Goal: Task Accomplishment & Management: Manage account settings

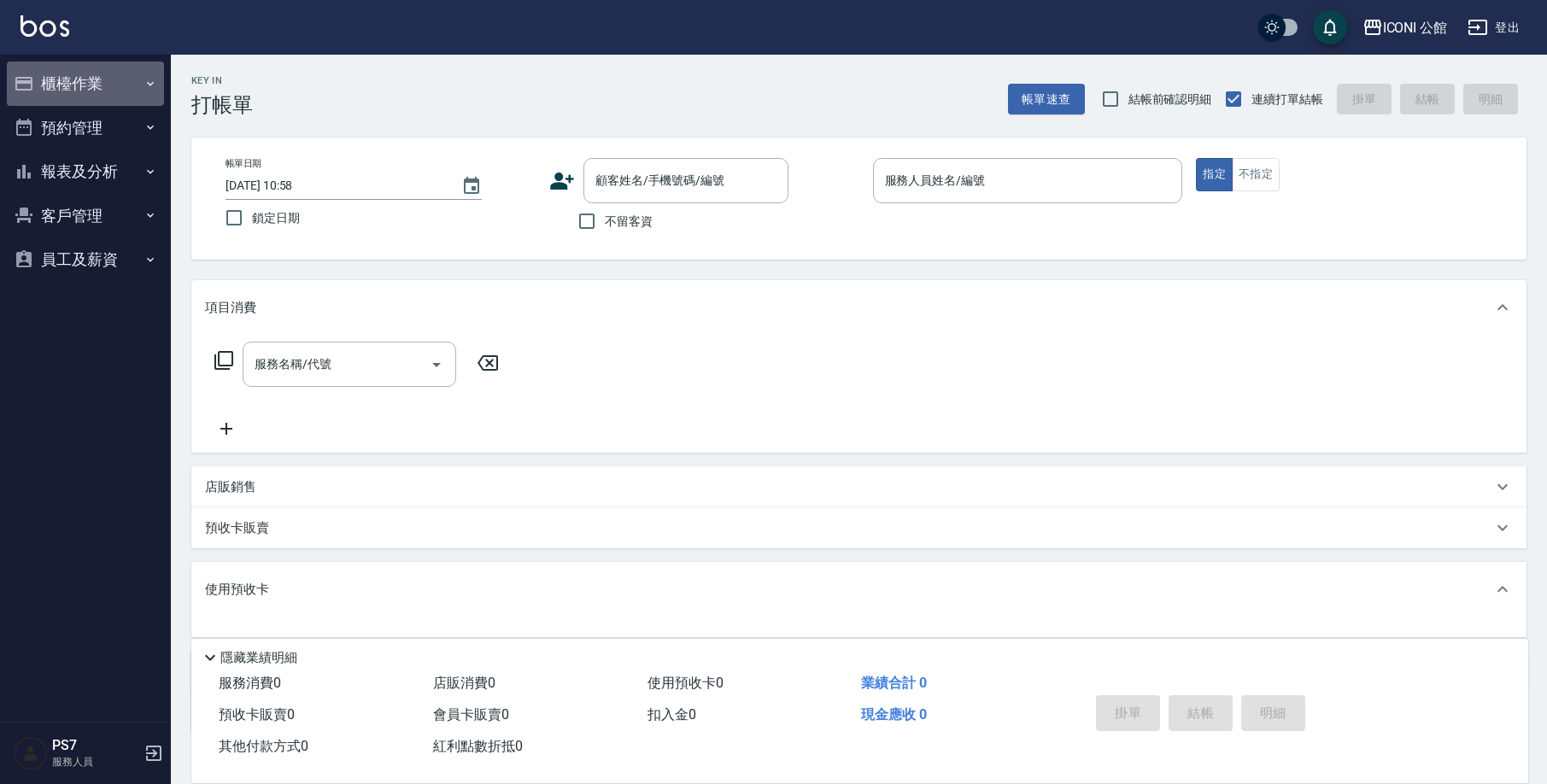
click at [96, 73] on button "櫃檯作業" at bounding box center [85, 84] width 158 height 44
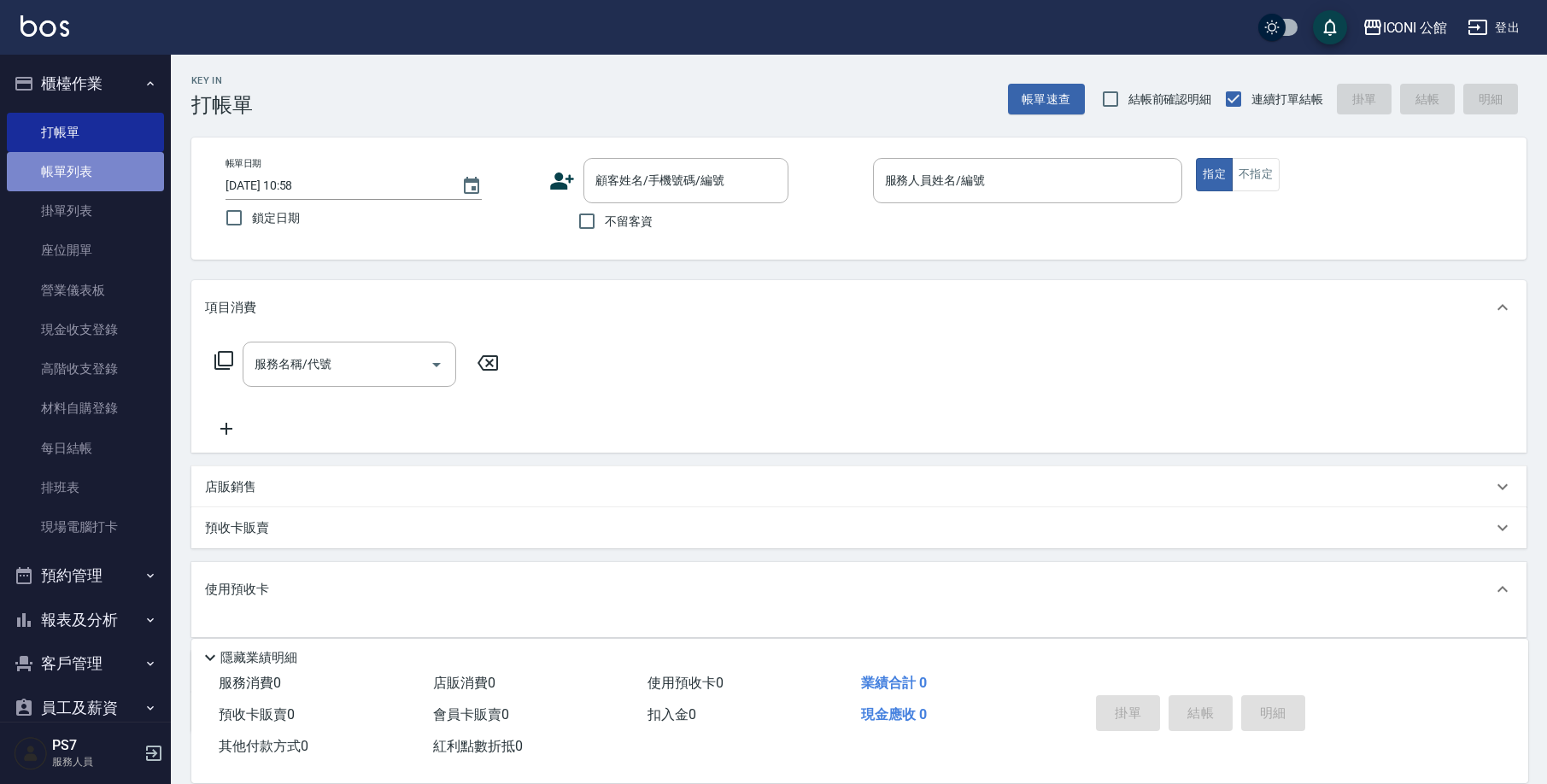
click at [94, 159] on link "帳單列表" at bounding box center [85, 172] width 158 height 40
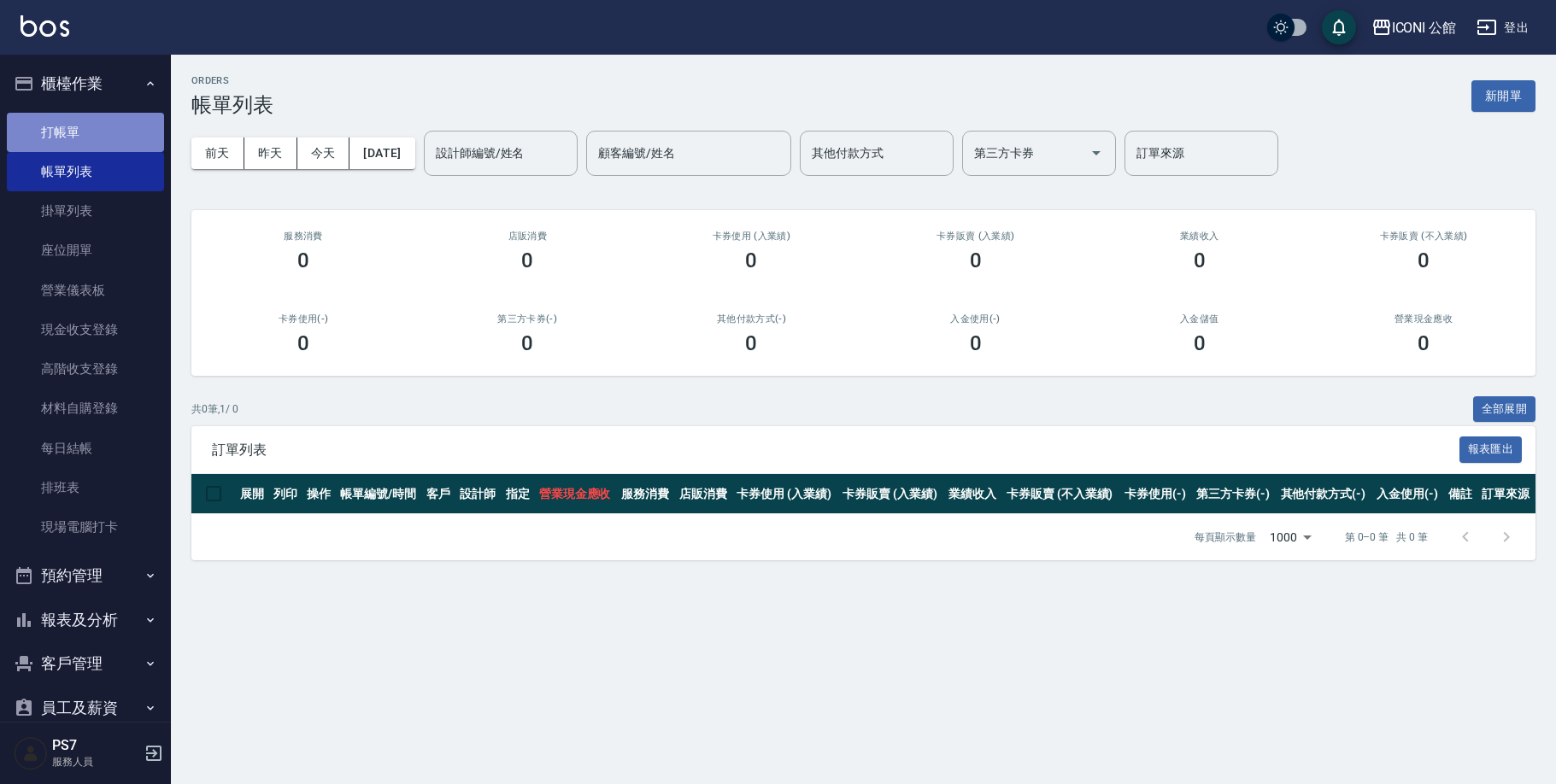
click at [119, 141] on link "打帳單" at bounding box center [85, 132] width 158 height 40
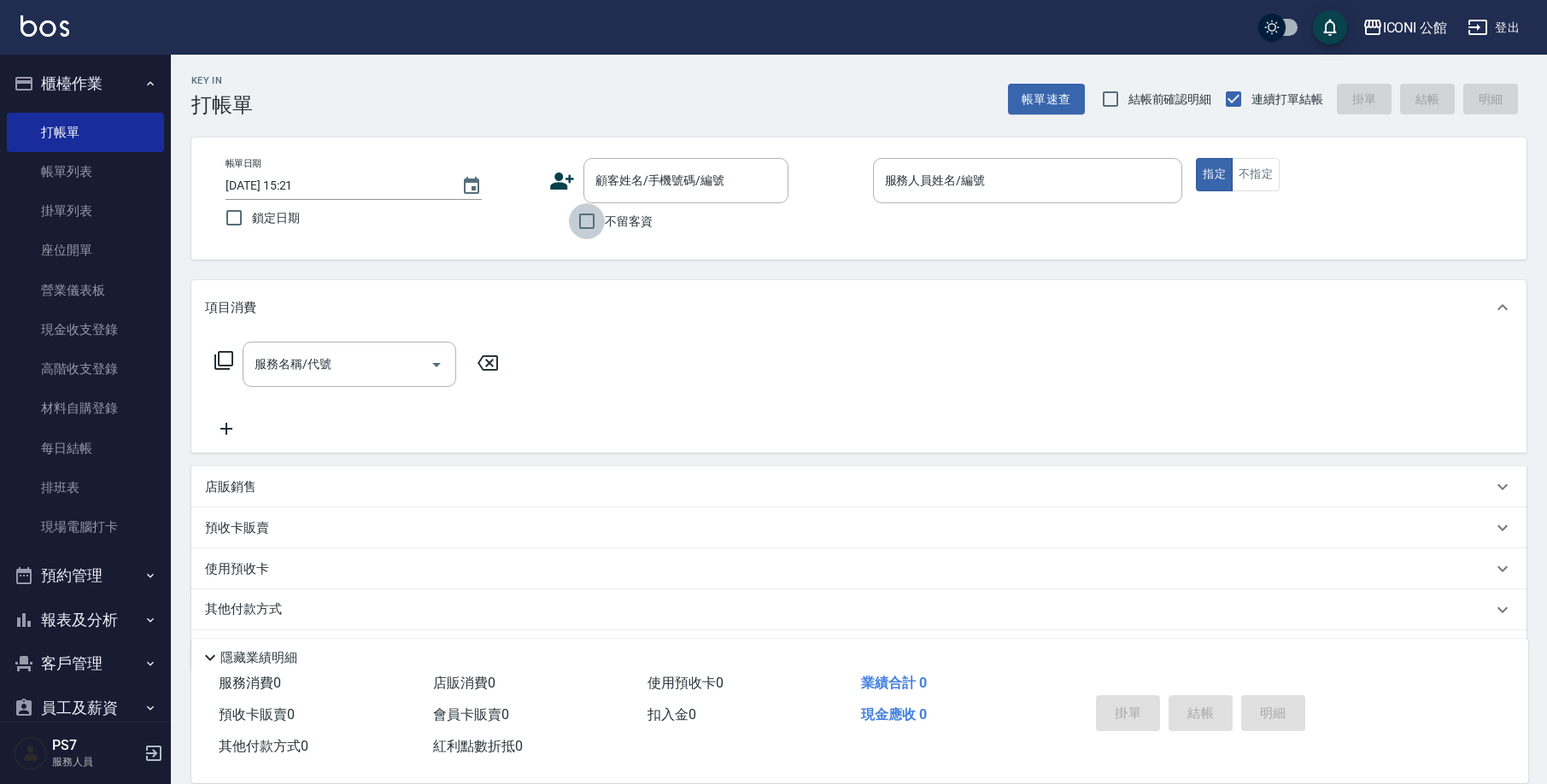
click at [585, 225] on input "不留客資" at bounding box center [587, 221] width 36 height 36
checkbox input "true"
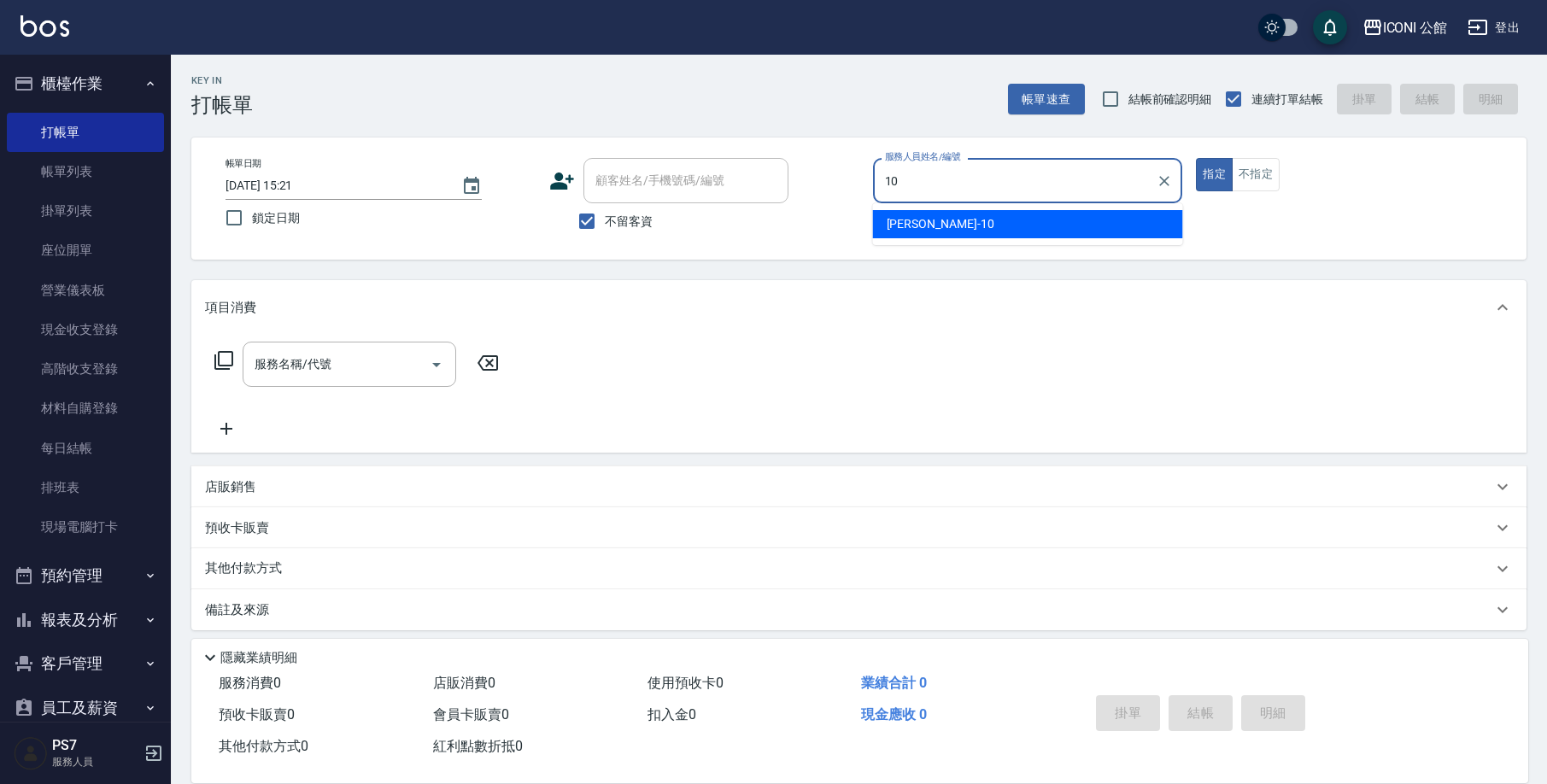
type input "[PERSON_NAME]-10"
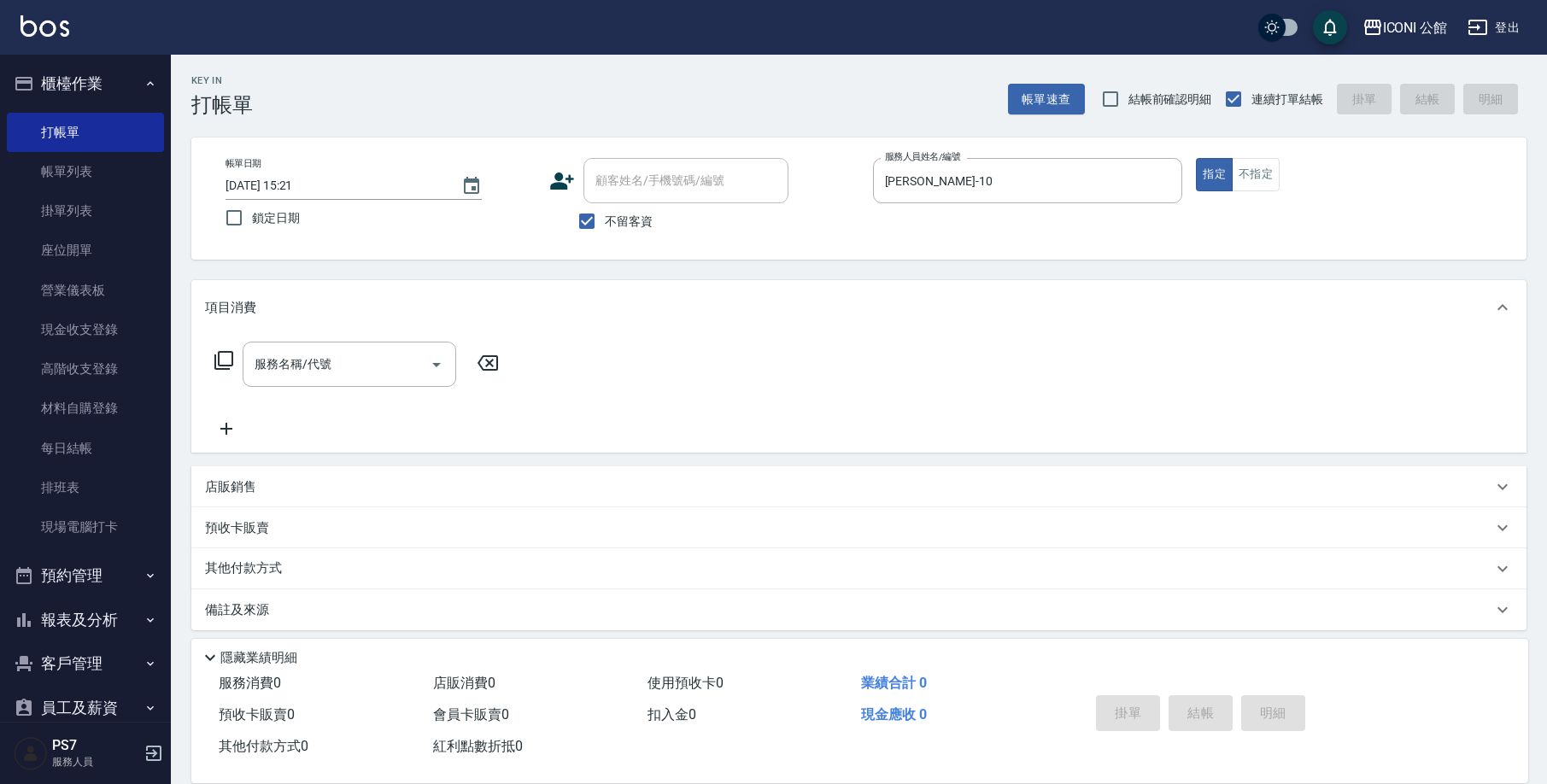
type button "true"
click at [264, 491] on div "店販銷售" at bounding box center [848, 487] width 1287 height 18
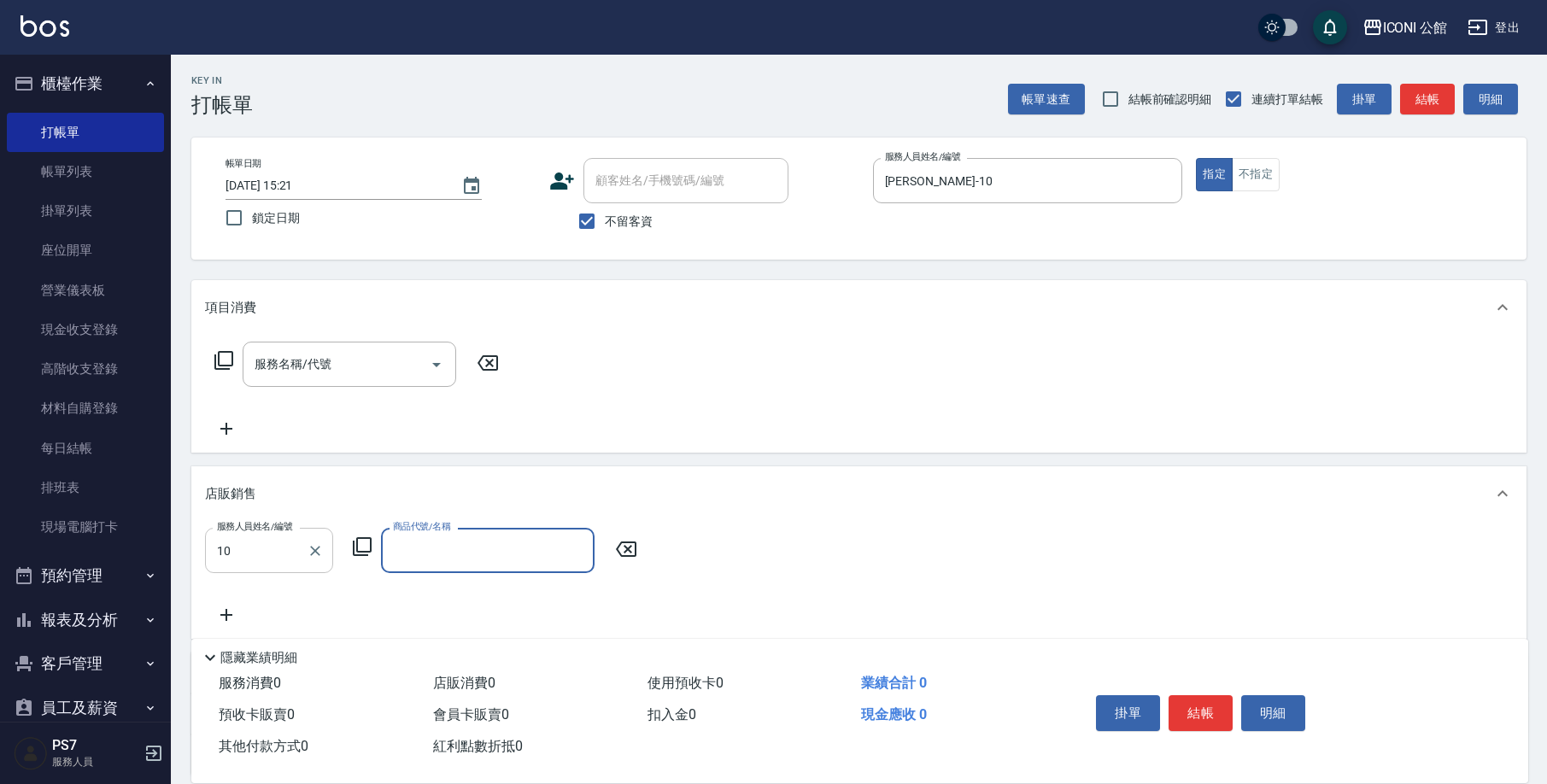
type input "[PERSON_NAME]-10"
click at [361, 550] on icon at bounding box center [362, 546] width 20 height 20
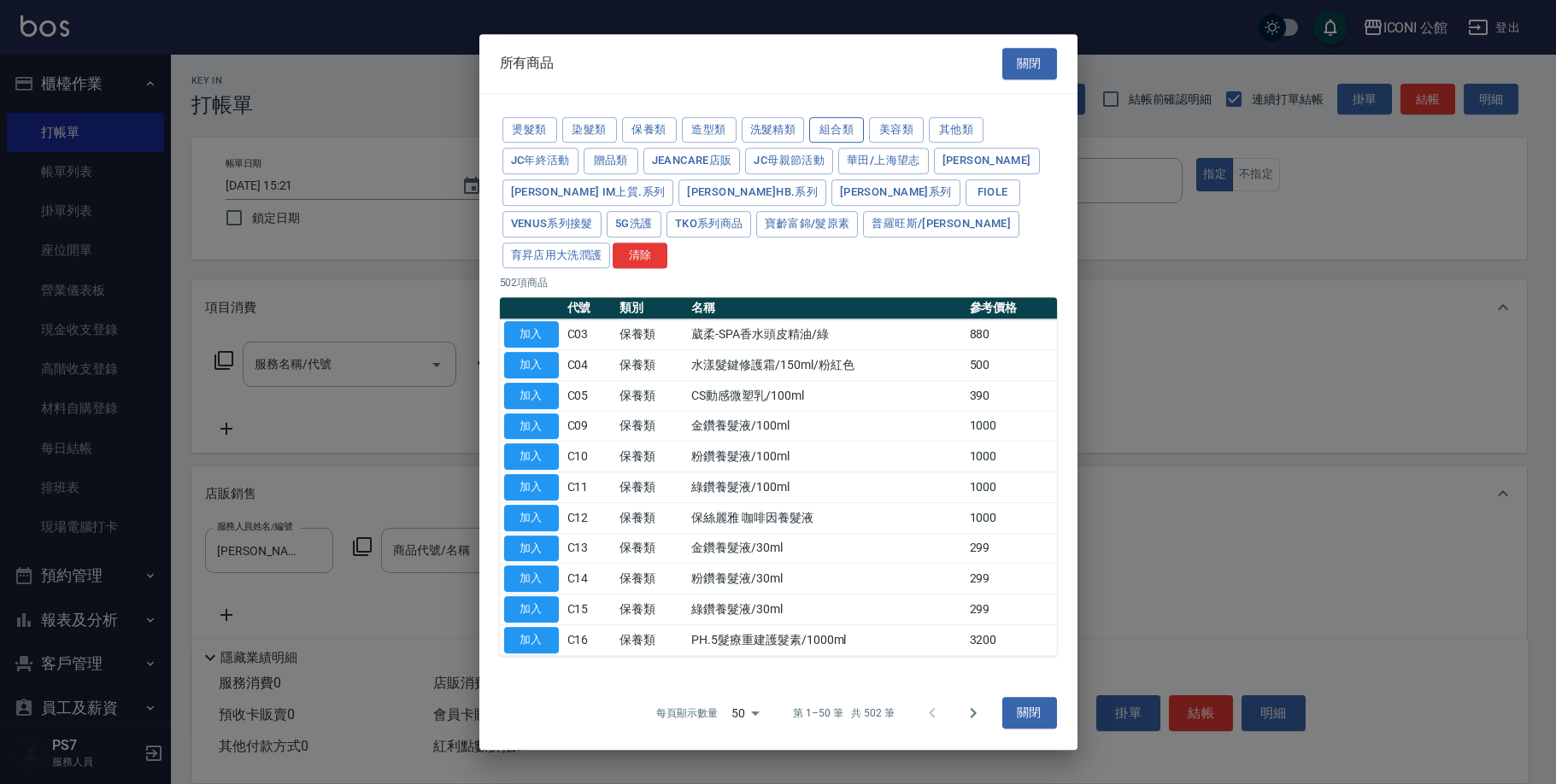
click at [823, 143] on button "組合類" at bounding box center [836, 130] width 55 height 26
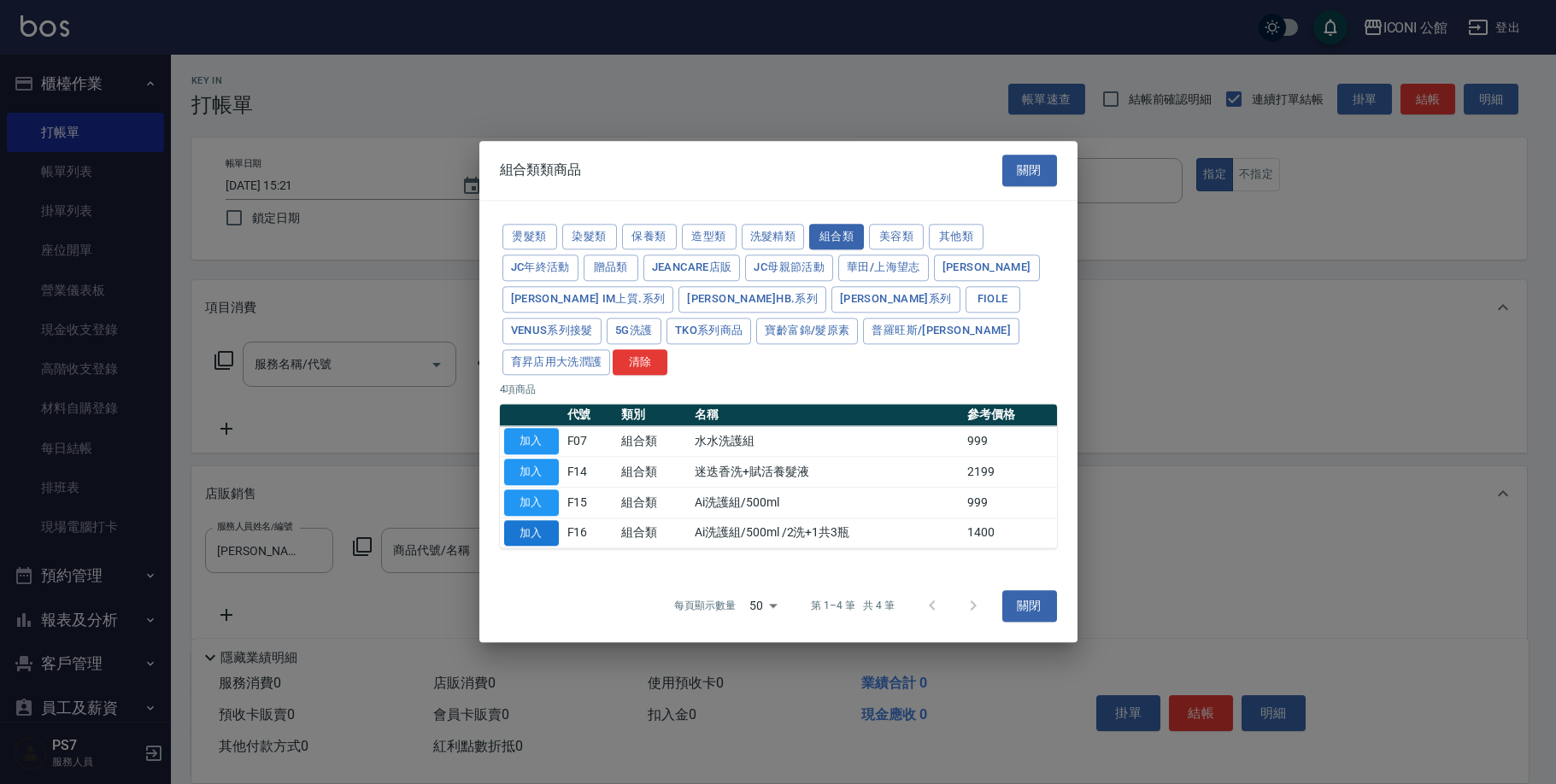
click at [546, 520] on button "加入" at bounding box center [532, 533] width 55 height 26
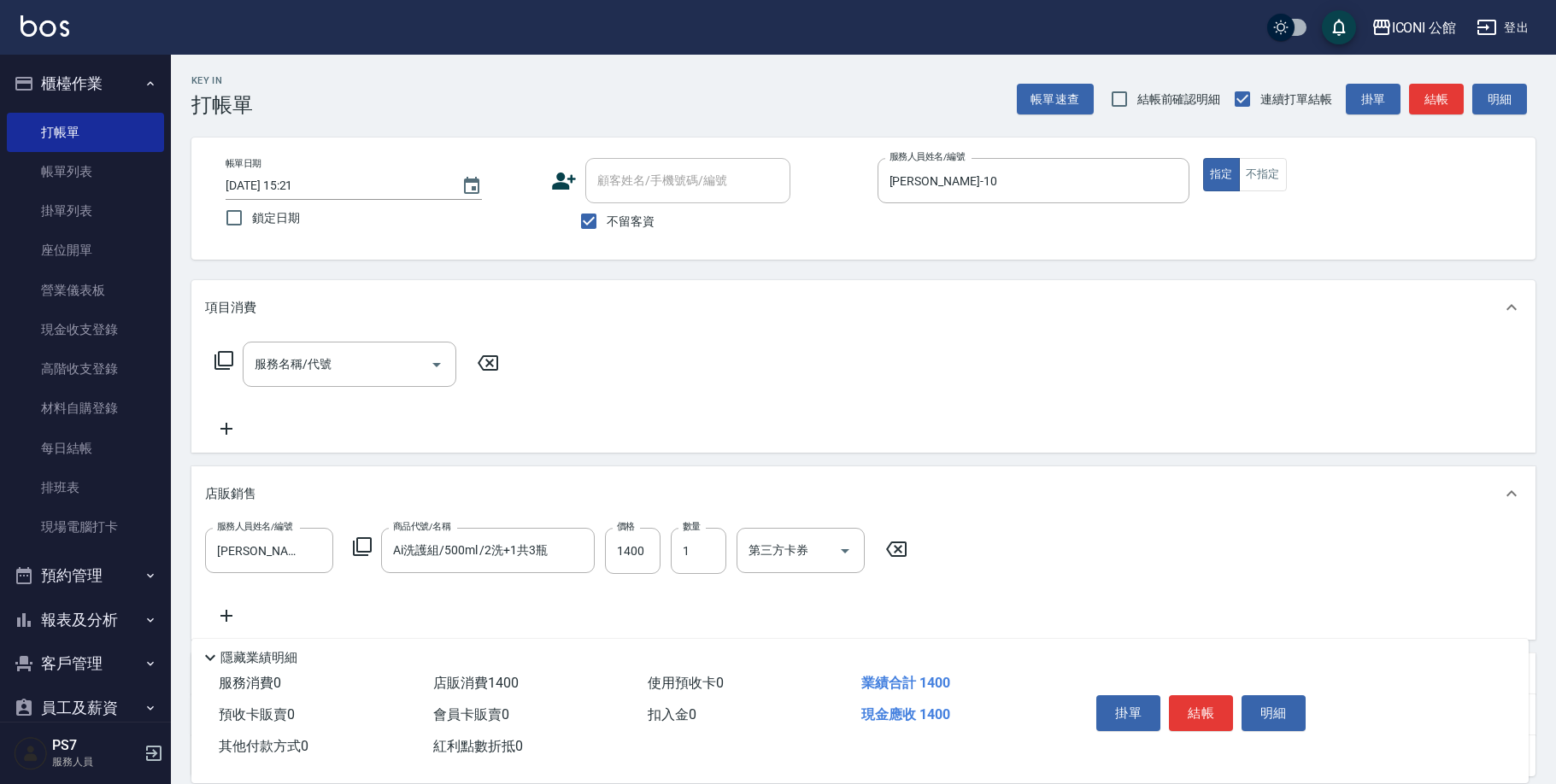
type input "Ai洗護組/500ml /2洗+1共3瓶"
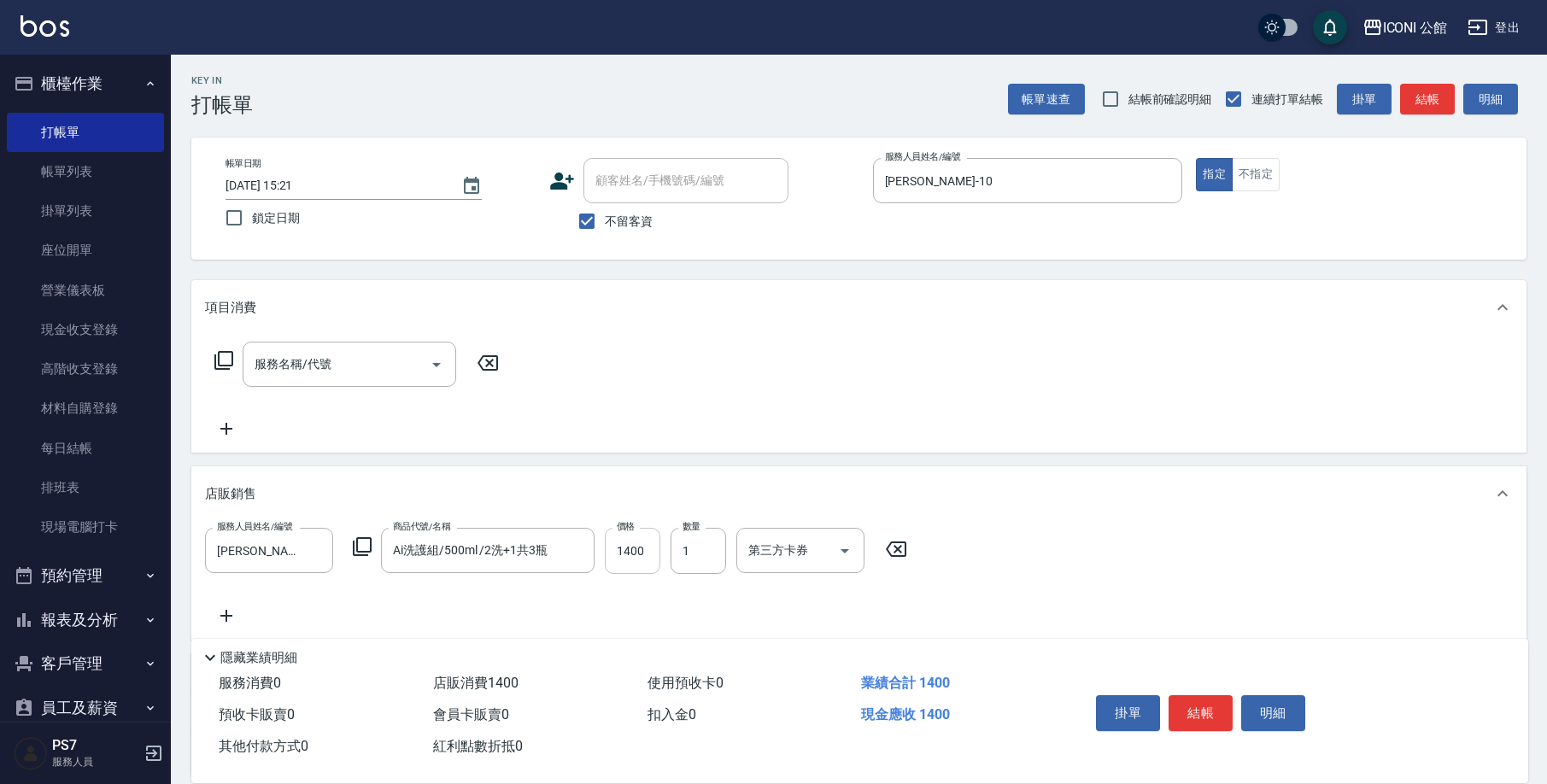
click at [652, 569] on input "1400" at bounding box center [632, 551] width 55 height 46
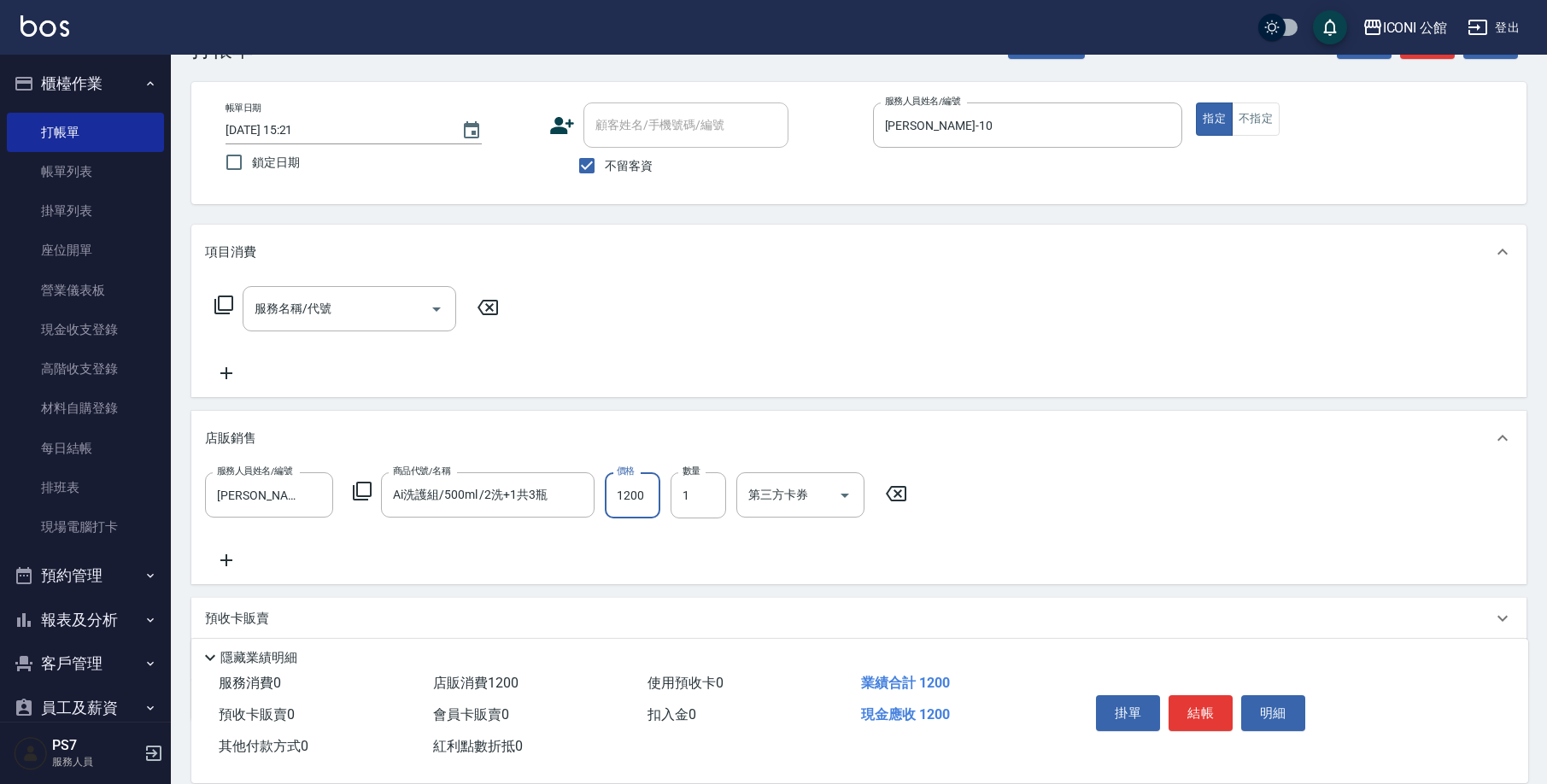
scroll to position [157, 0]
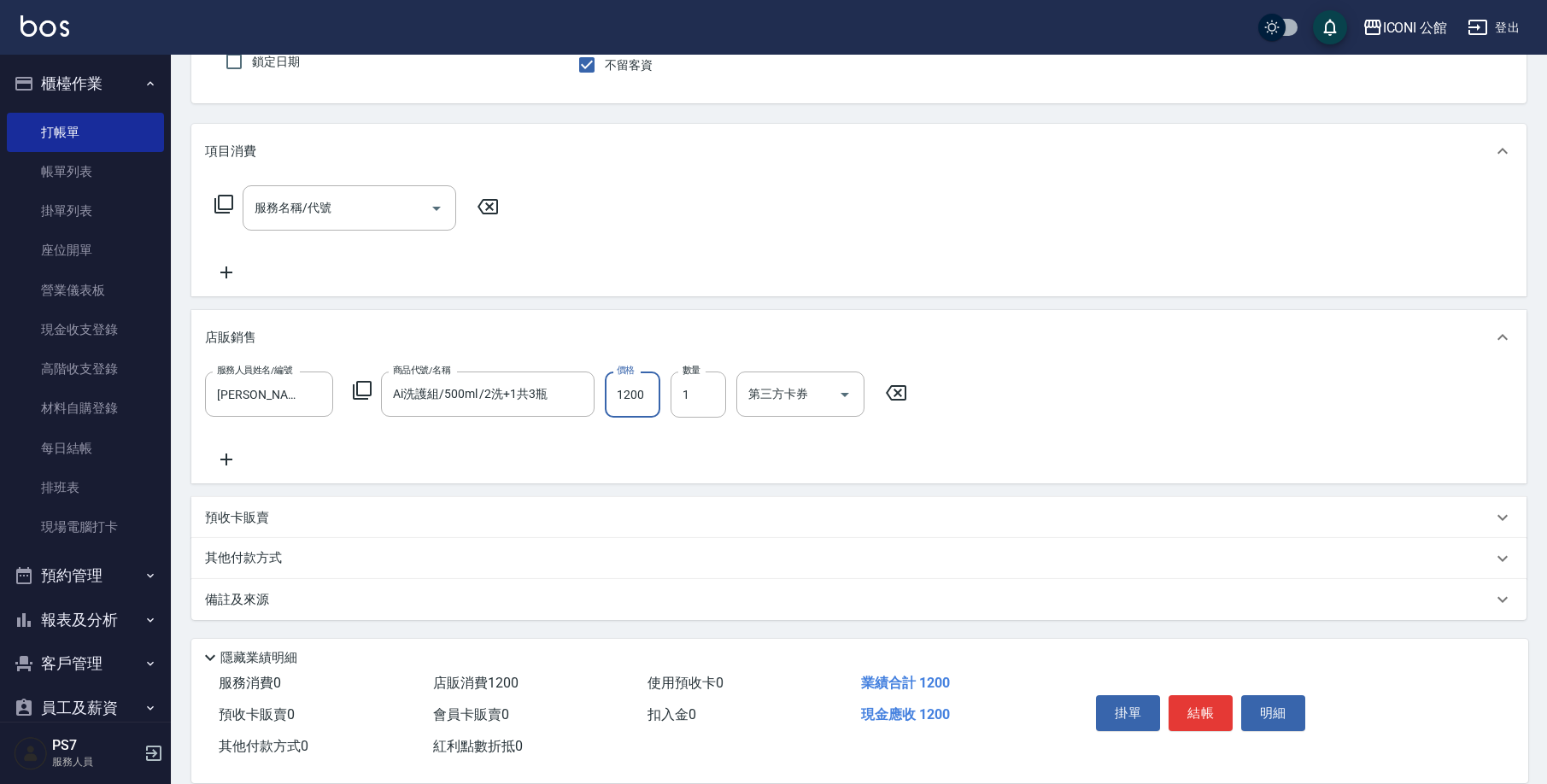
type input "1200"
click at [279, 571] on div "其他付款方式" at bounding box center [858, 559] width 1335 height 41
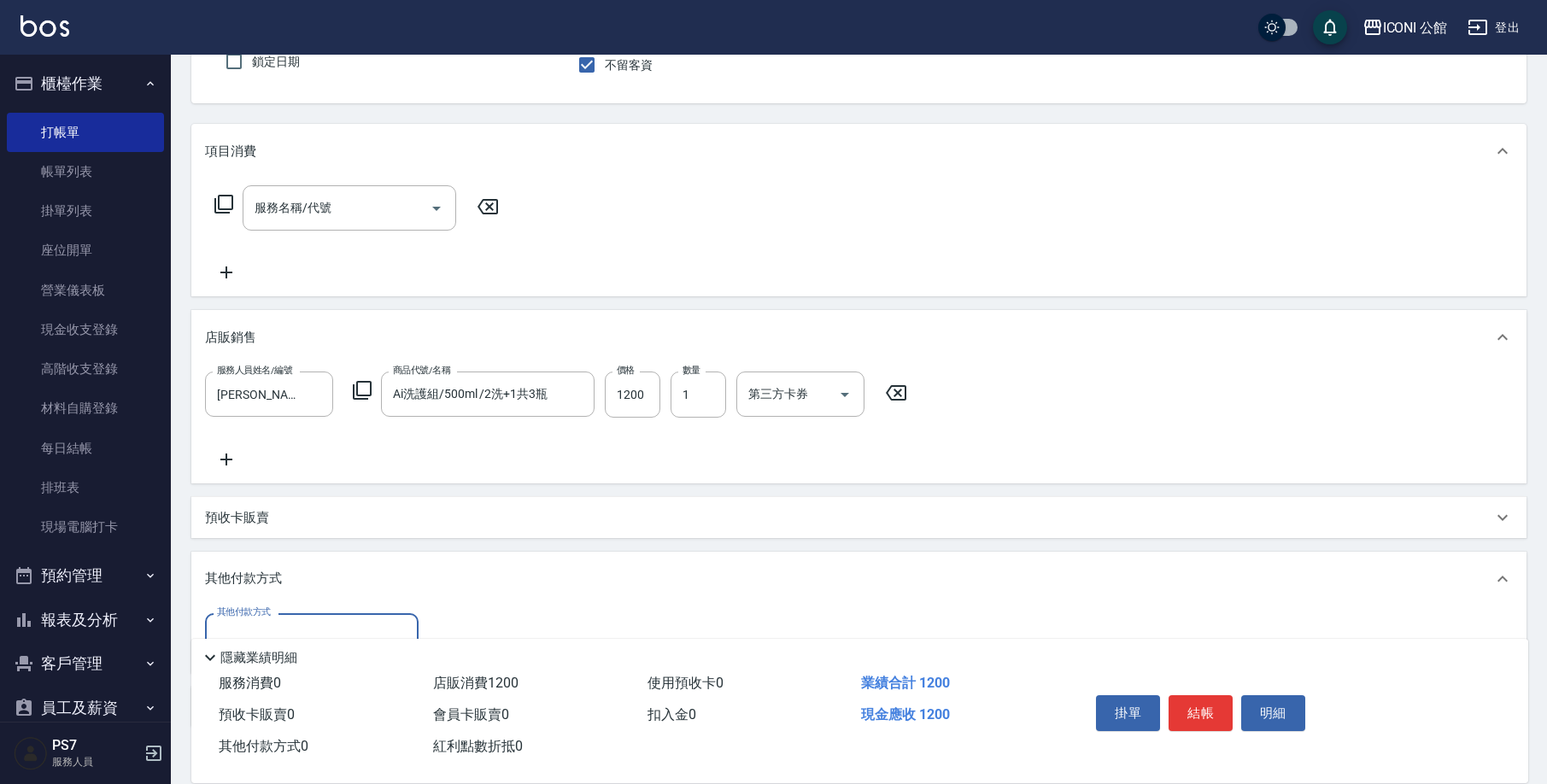
scroll to position [263, 0]
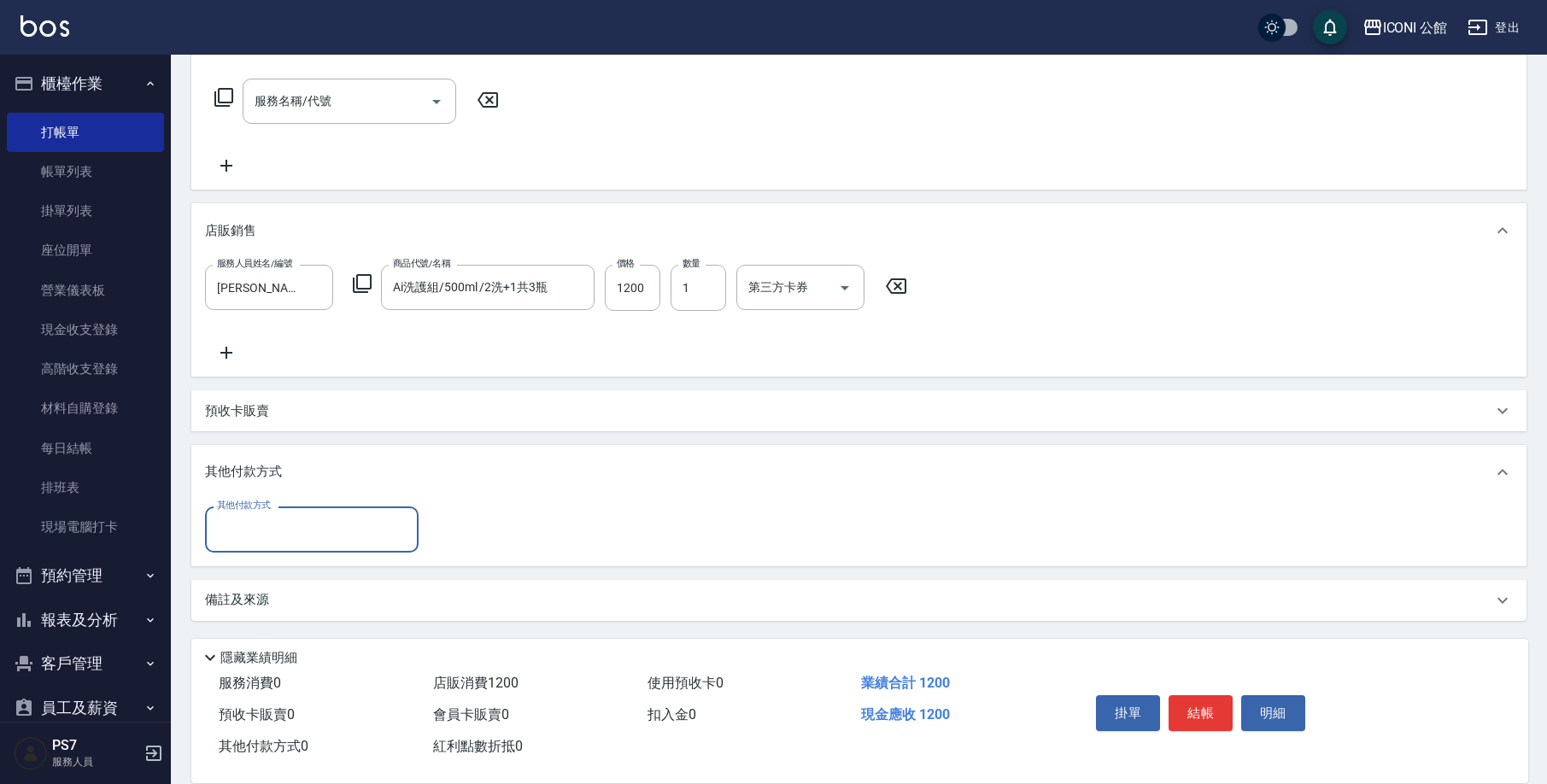
click at [312, 515] on input "其他付款方式" at bounding box center [312, 529] width 198 height 30
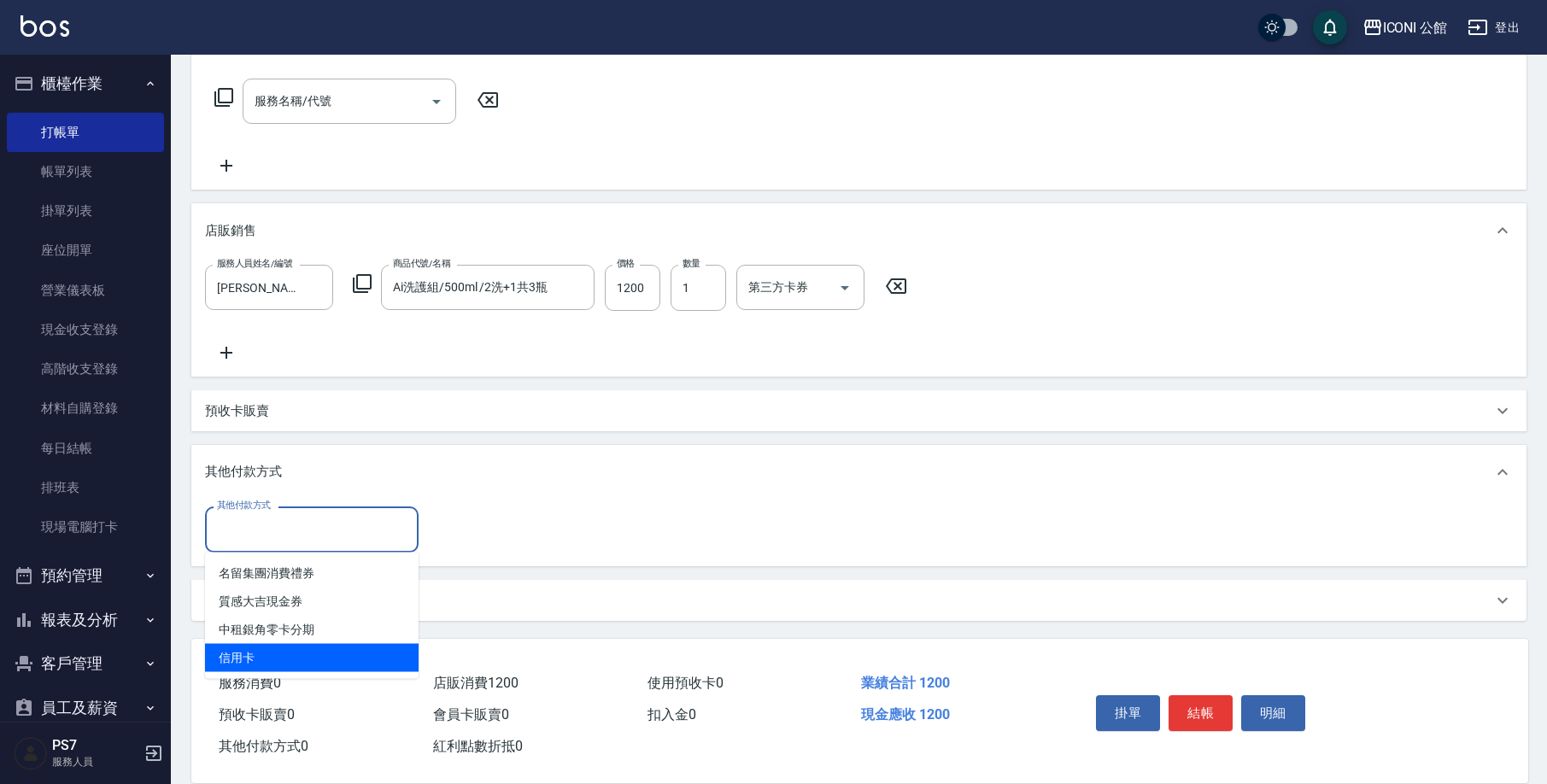
click at [315, 665] on span "信用卡" at bounding box center [312, 658] width 214 height 28
type input "信用卡"
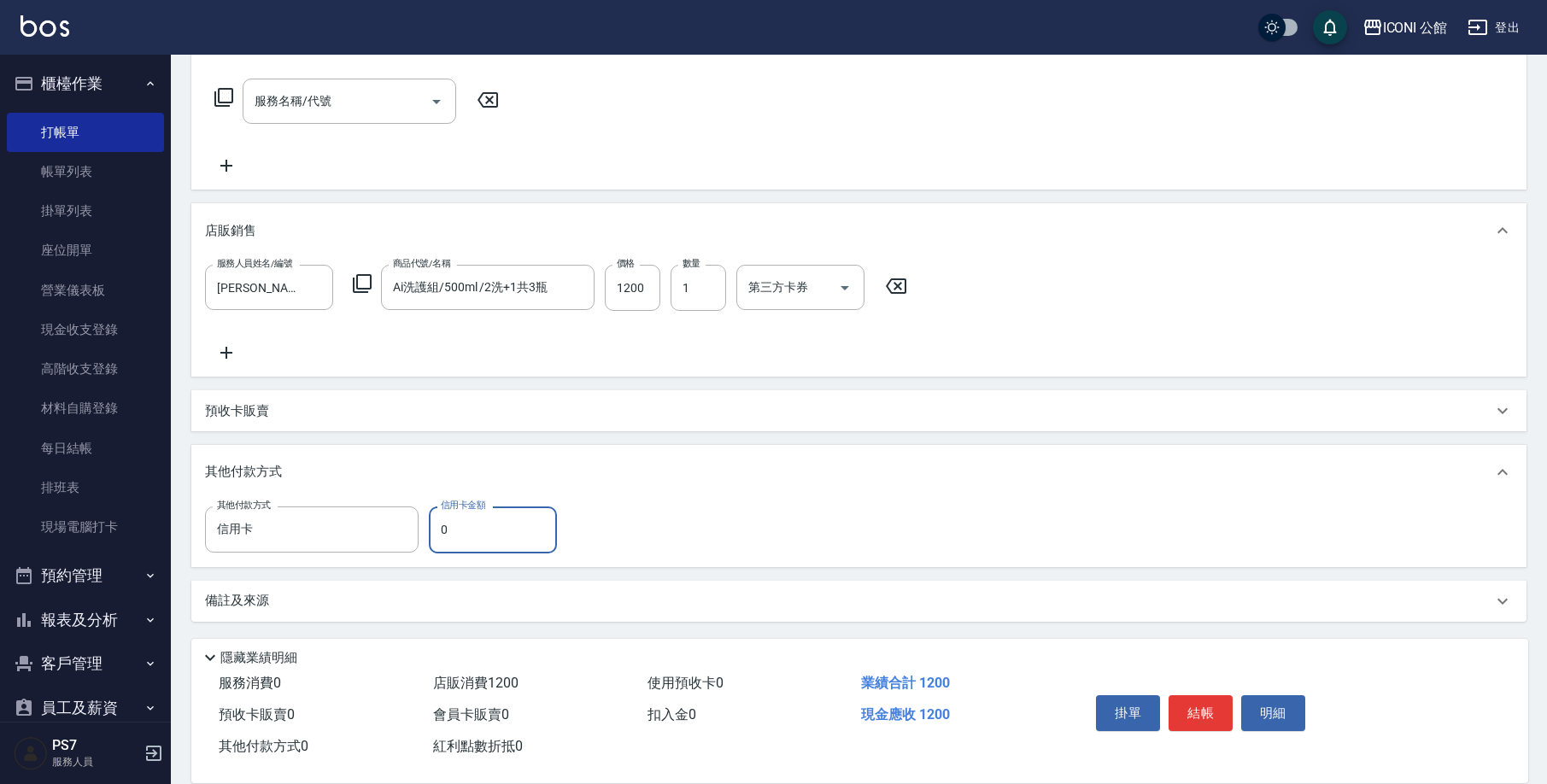
click at [498, 544] on input "0" at bounding box center [493, 530] width 128 height 46
type input "1200"
click at [1212, 710] on button "結帳" at bounding box center [1200, 713] width 64 height 36
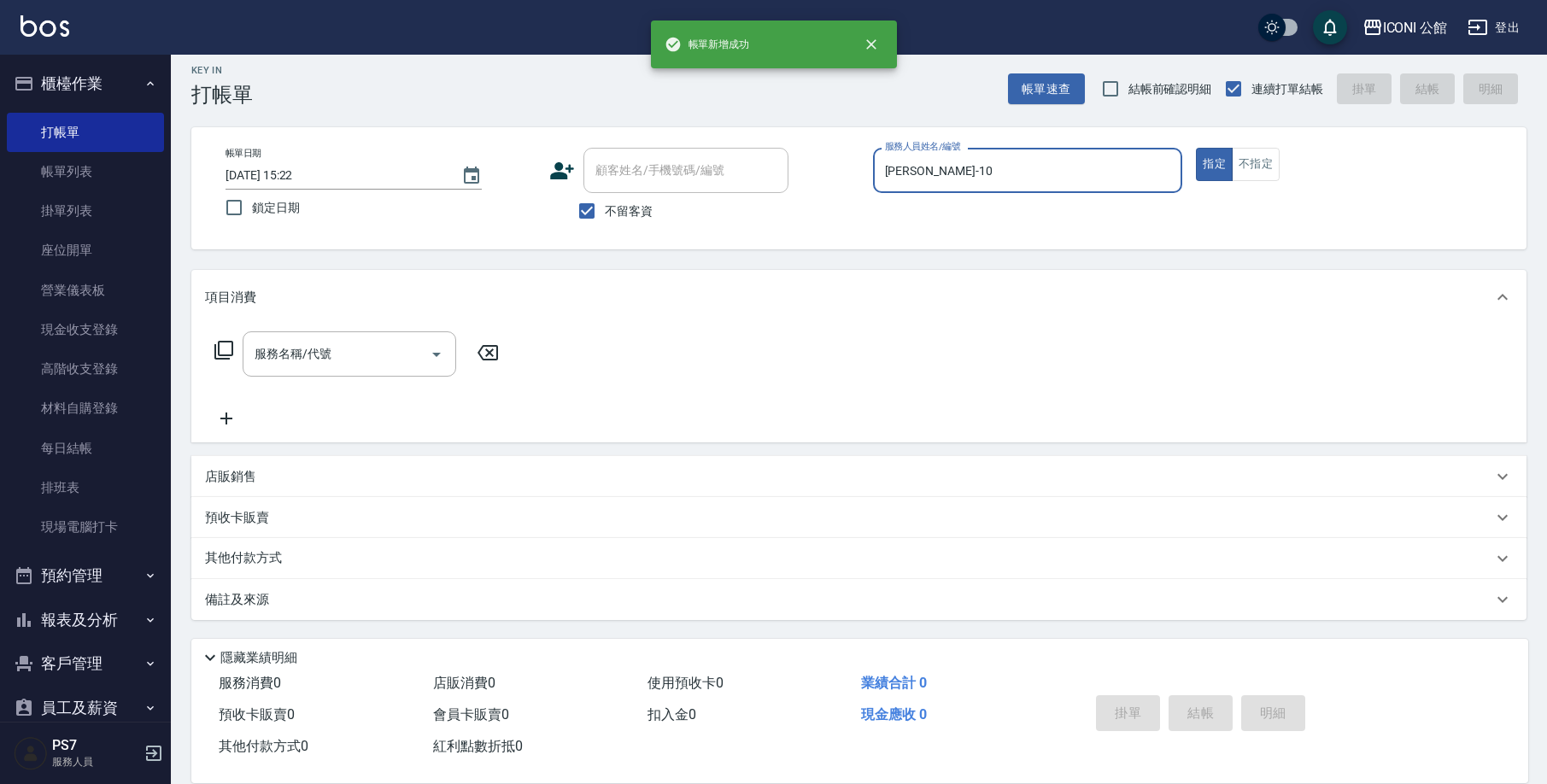
type input "[DATE] 15:22"
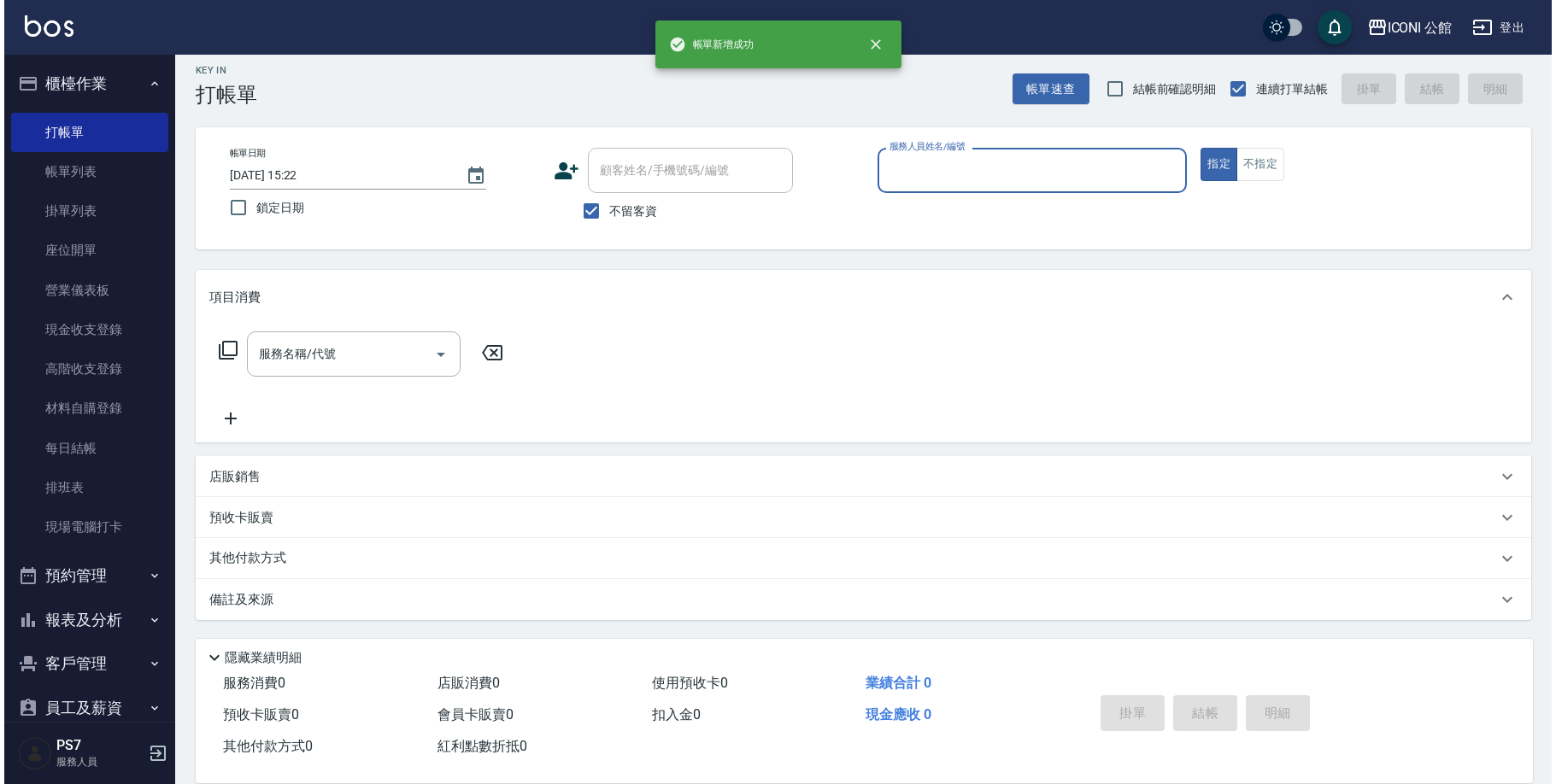
scroll to position [0, 0]
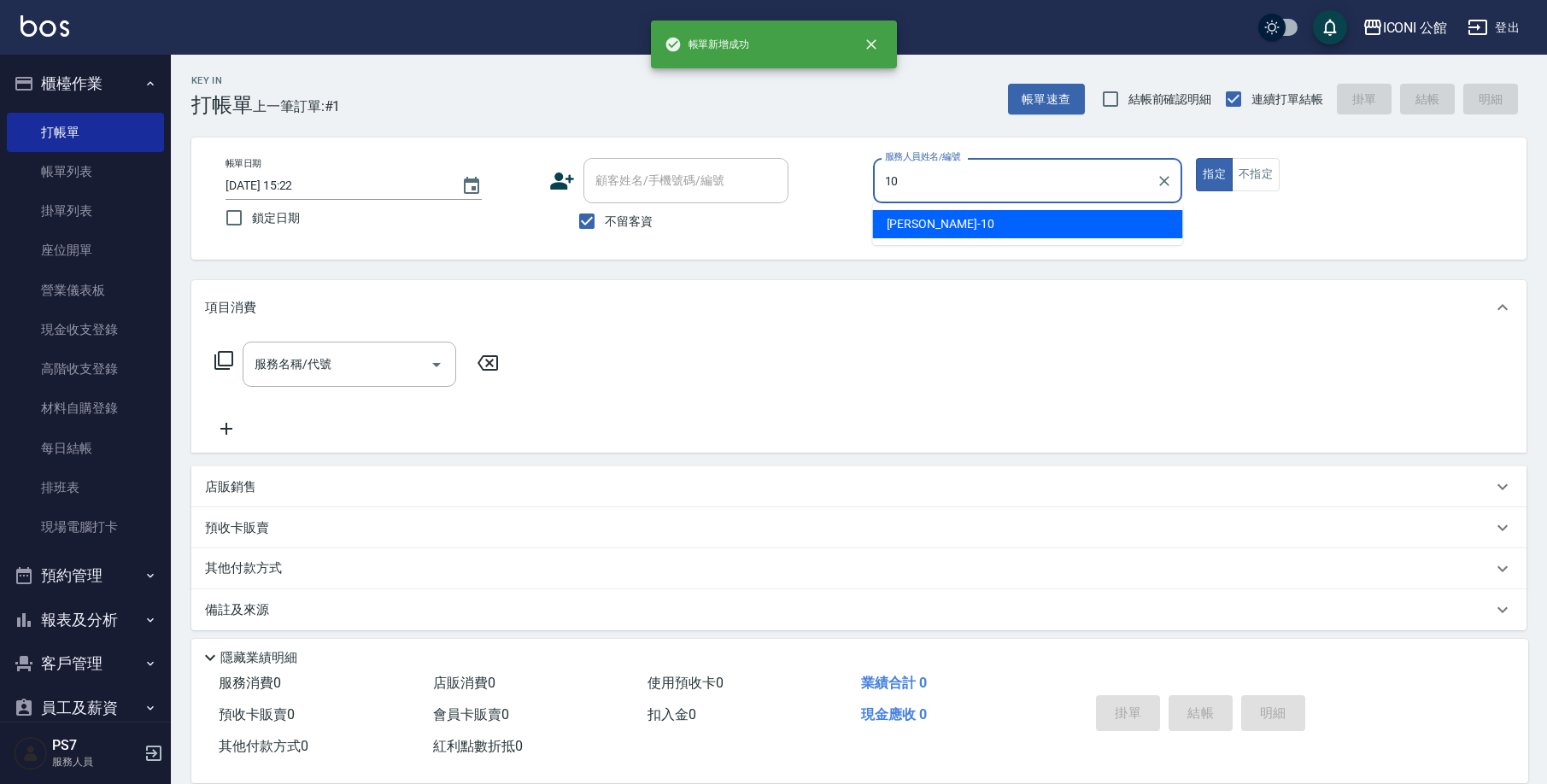
type input "[PERSON_NAME]-10"
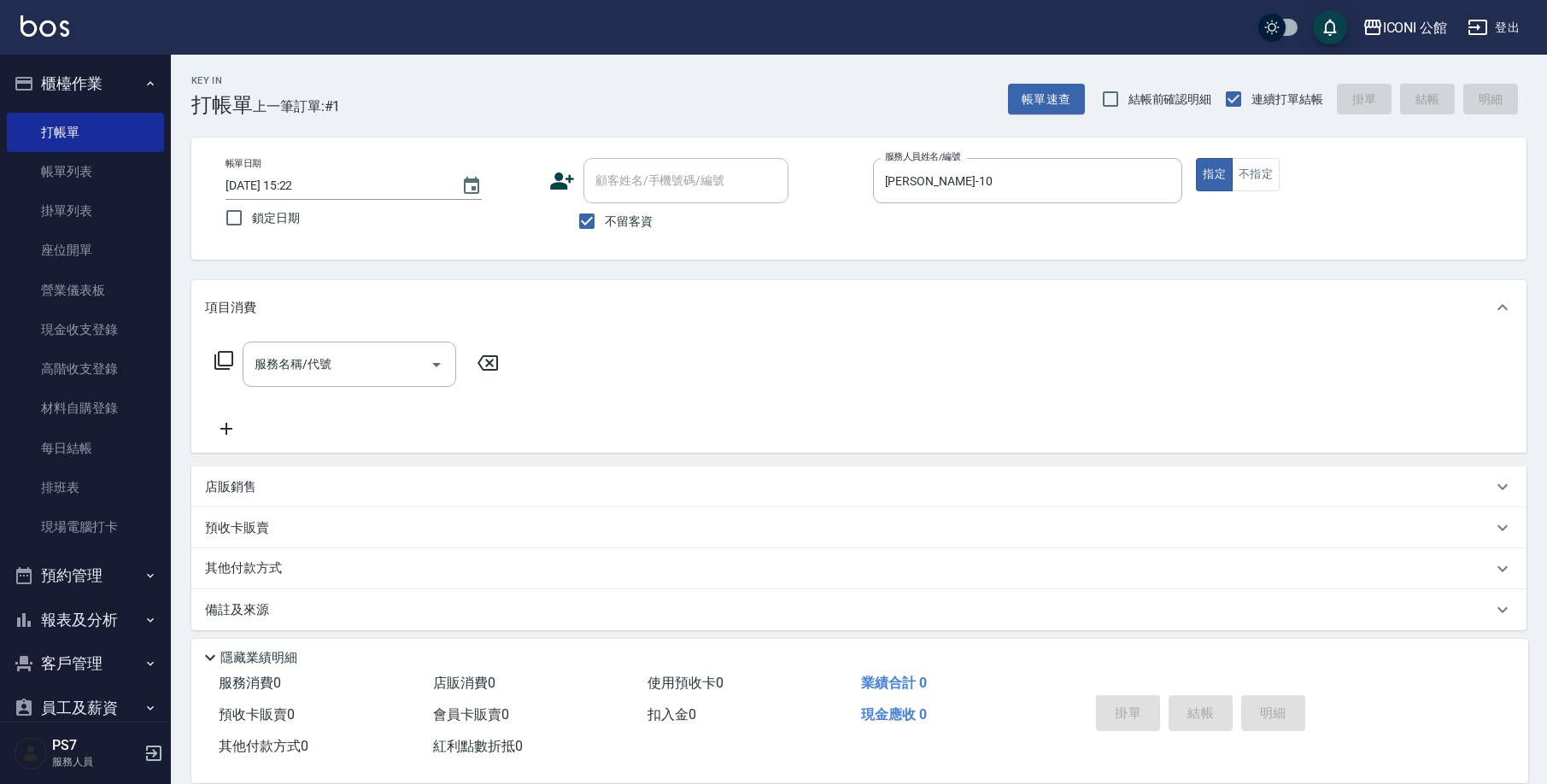
click at [224, 354] on icon at bounding box center [224, 360] width 20 height 20
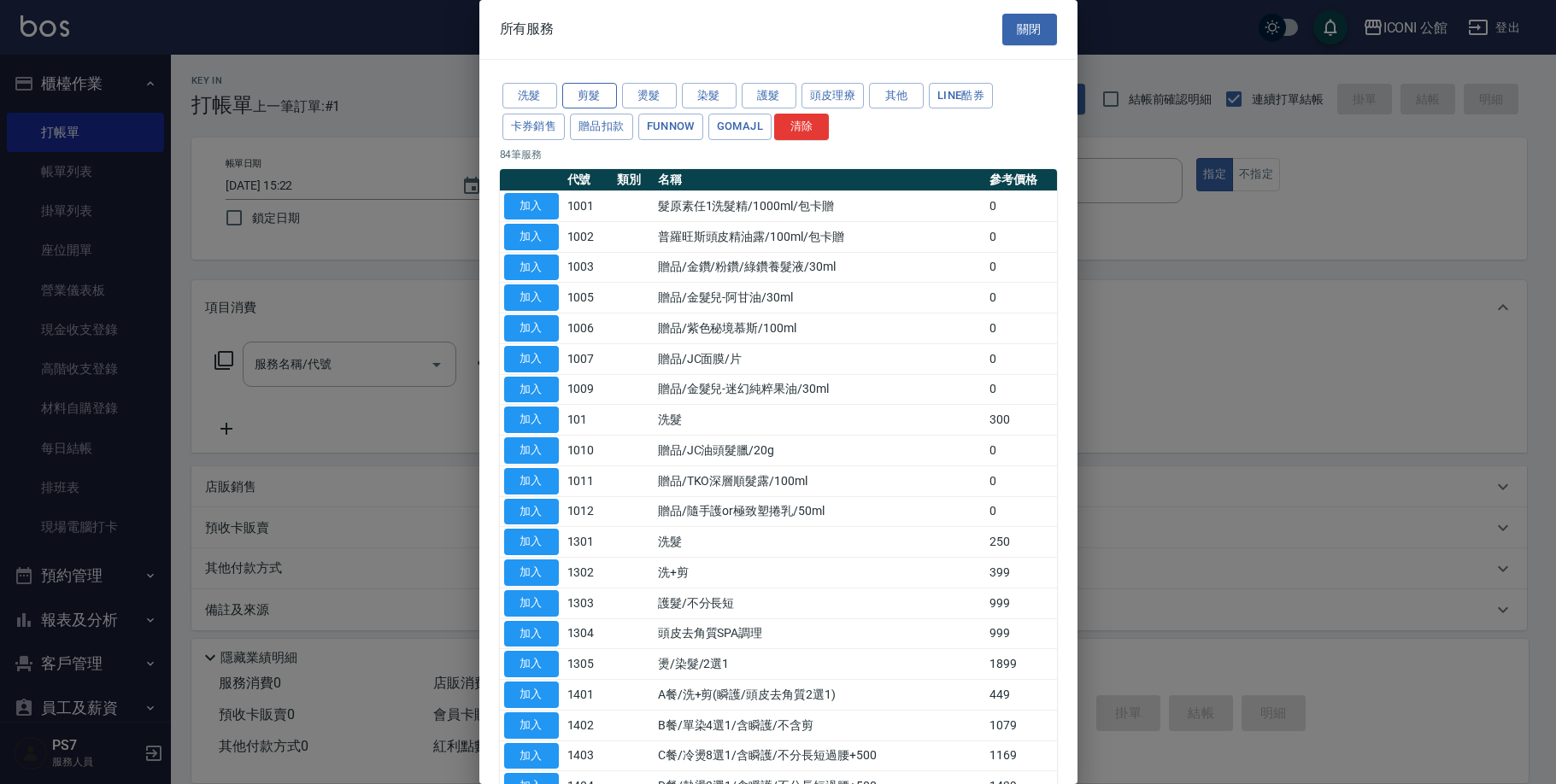
click at [591, 102] on button "剪髮" at bounding box center [590, 96] width 55 height 26
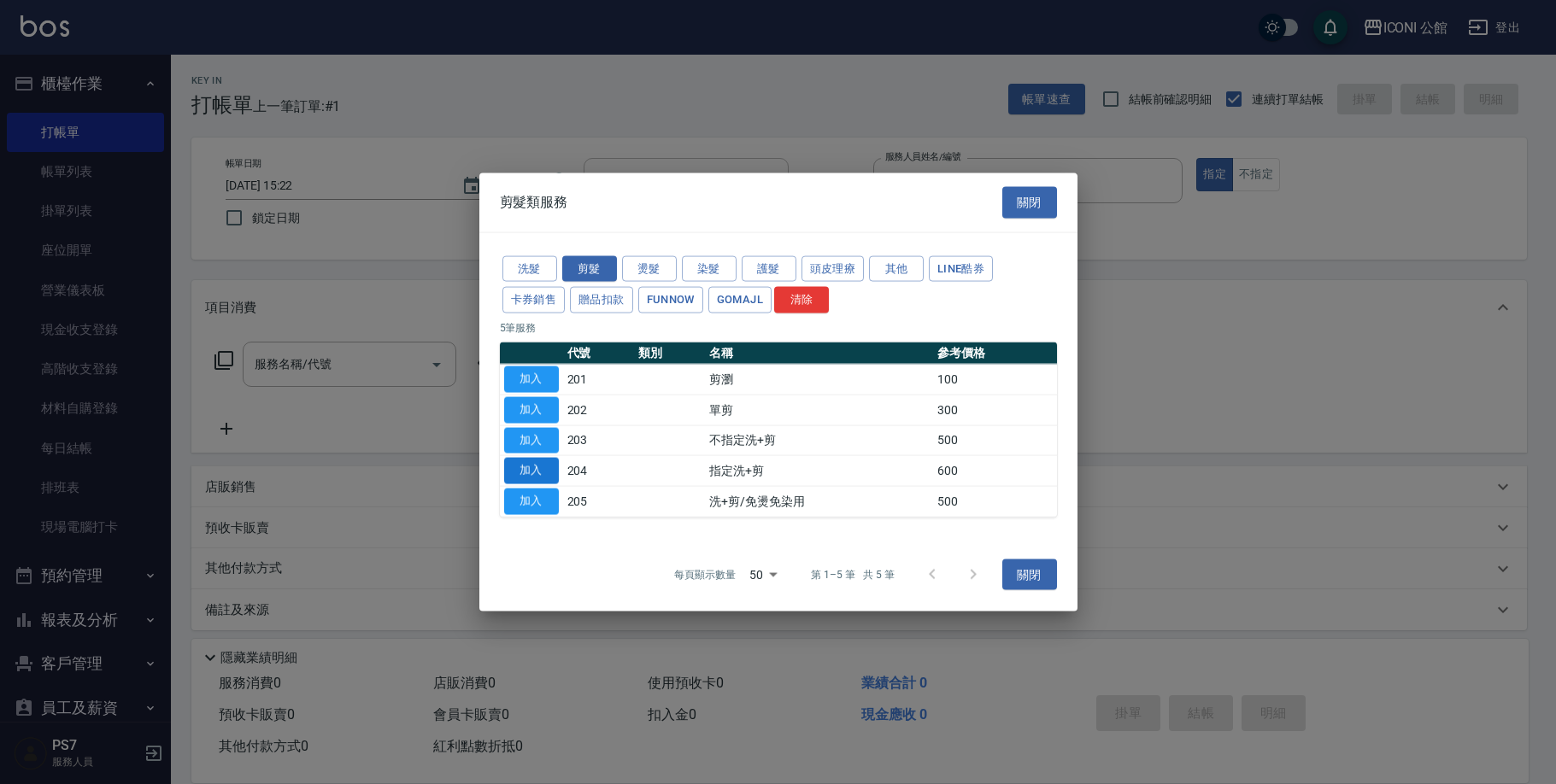
click at [547, 477] on button "加入" at bounding box center [532, 471] width 55 height 26
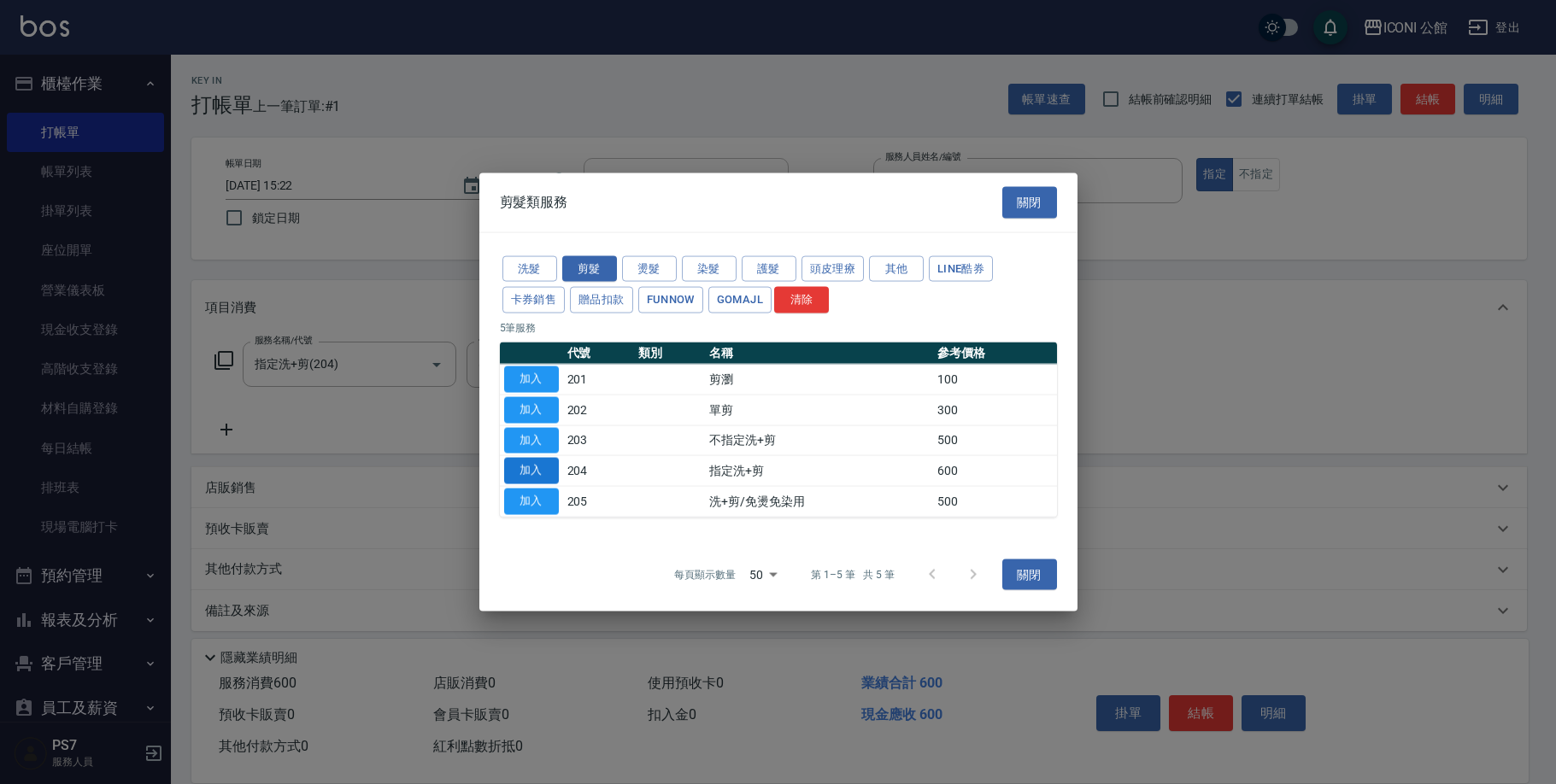
type input "指定洗+剪(204)"
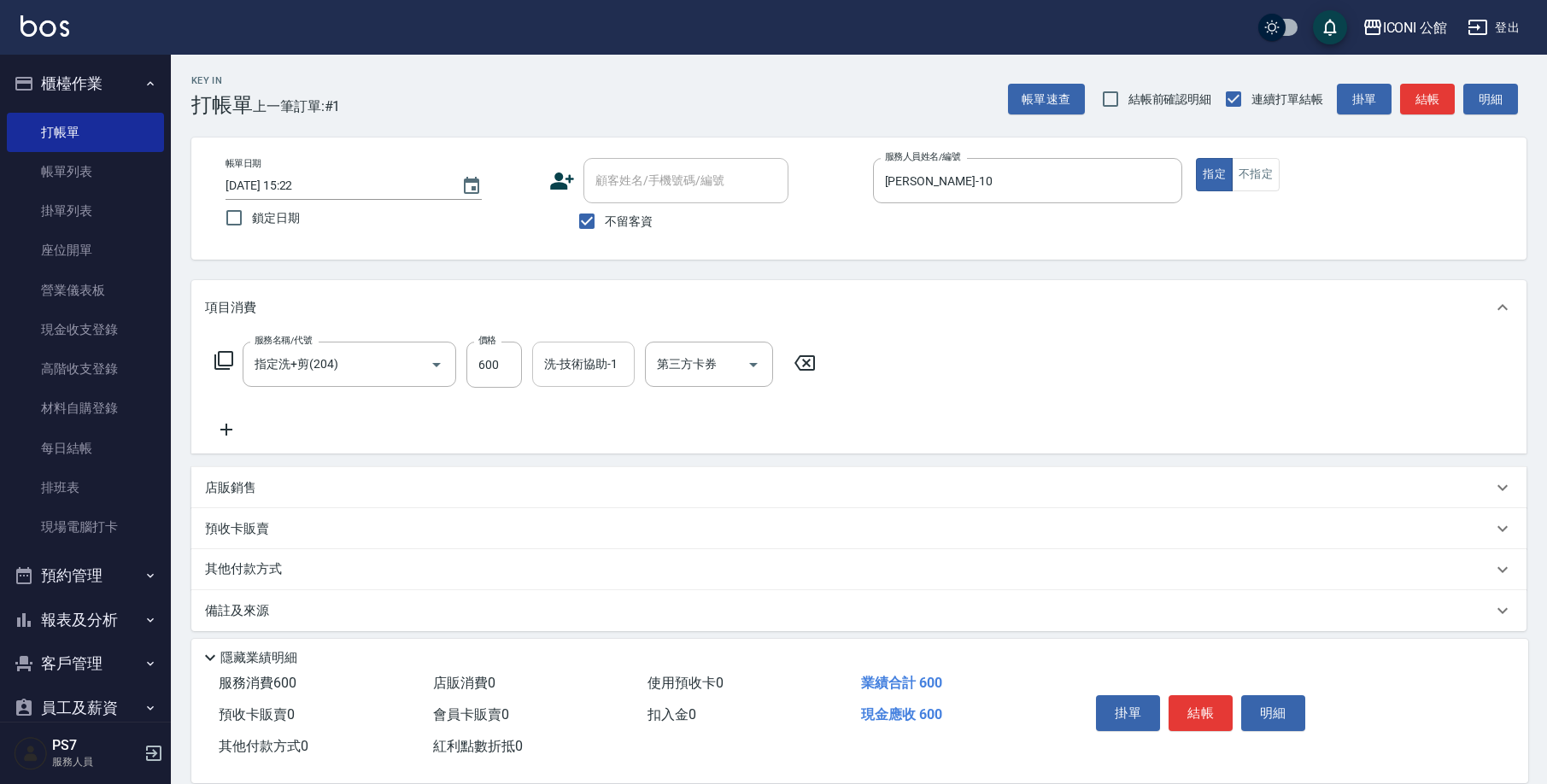
click at [553, 364] on input "洗-技術協助-1" at bounding box center [583, 364] width 87 height 30
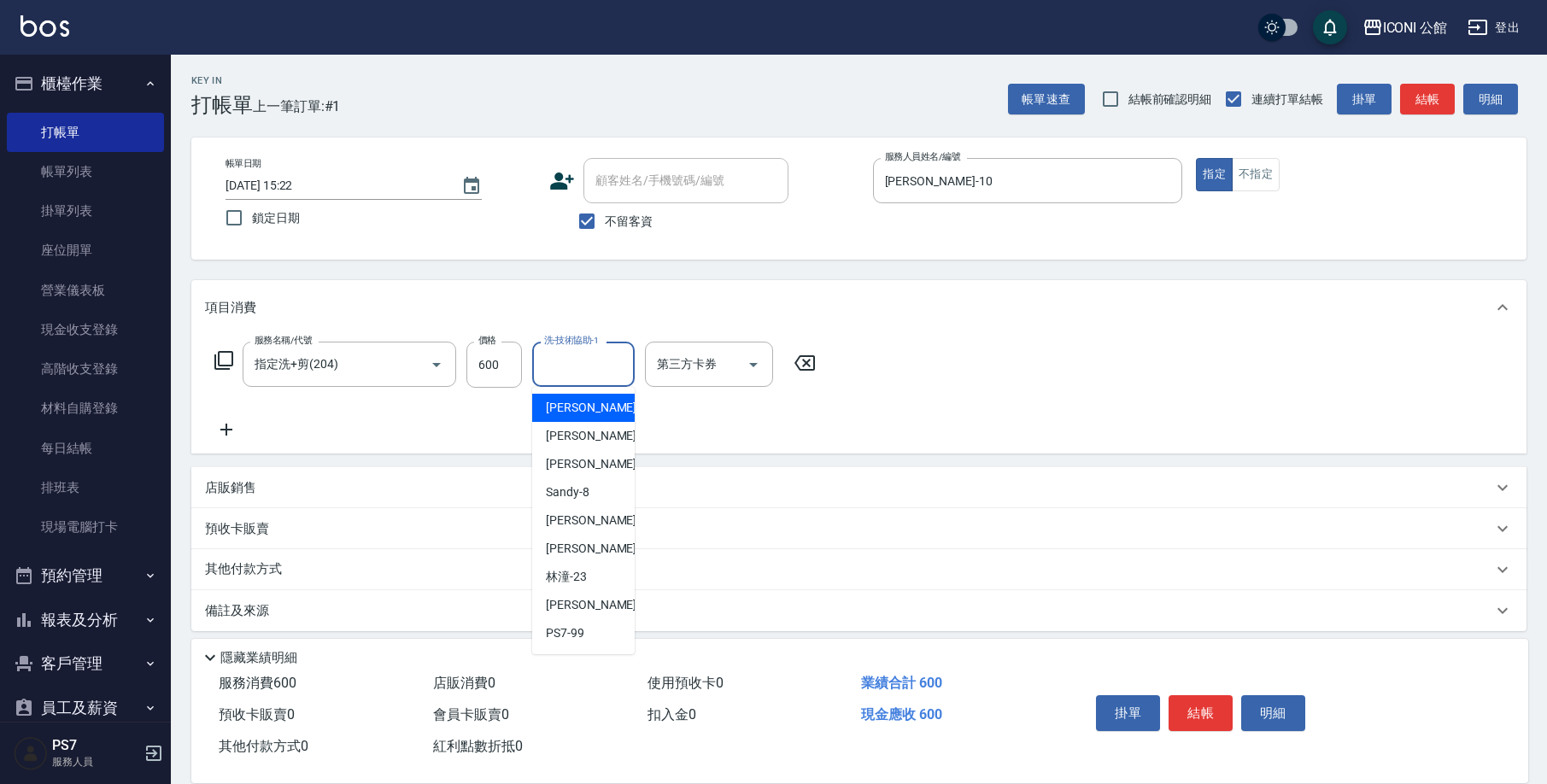
click at [553, 364] on input "洗-技術協助-1" at bounding box center [583, 364] width 87 height 30
type input "1"
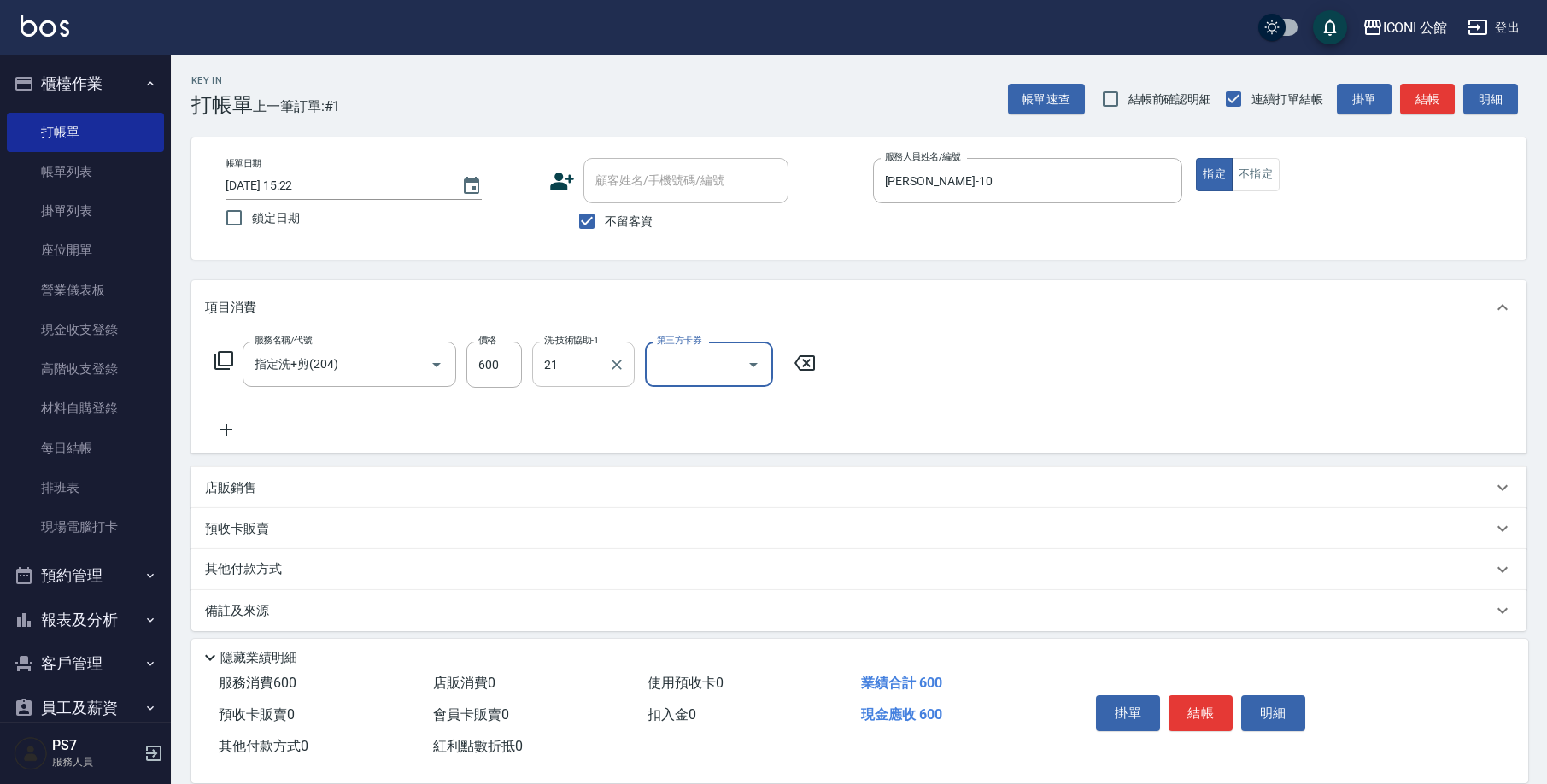
type input "[PERSON_NAME]-21"
click at [219, 363] on icon at bounding box center [224, 360] width 18 height 18
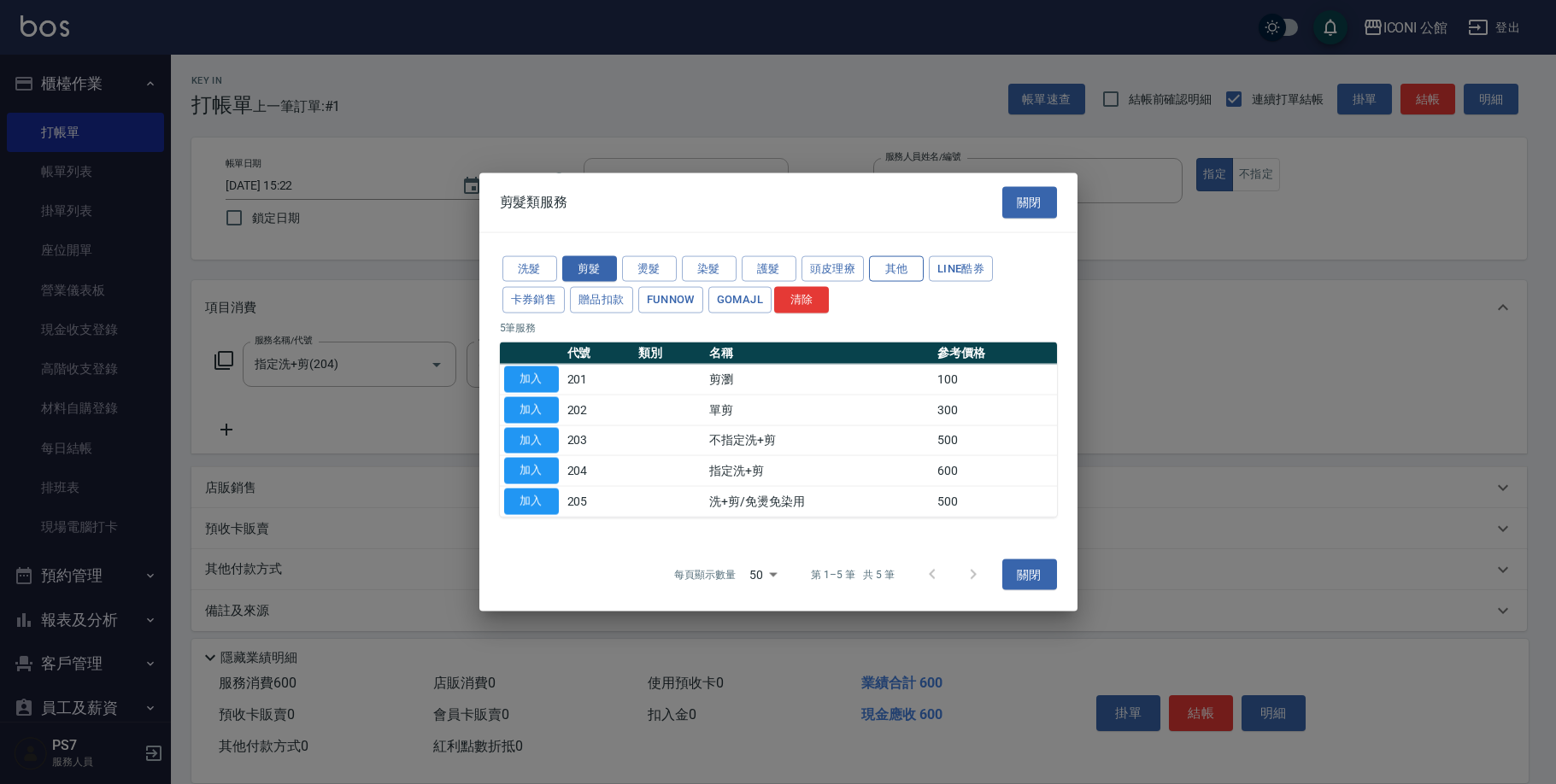
click at [879, 259] on button "其他" at bounding box center [896, 268] width 55 height 26
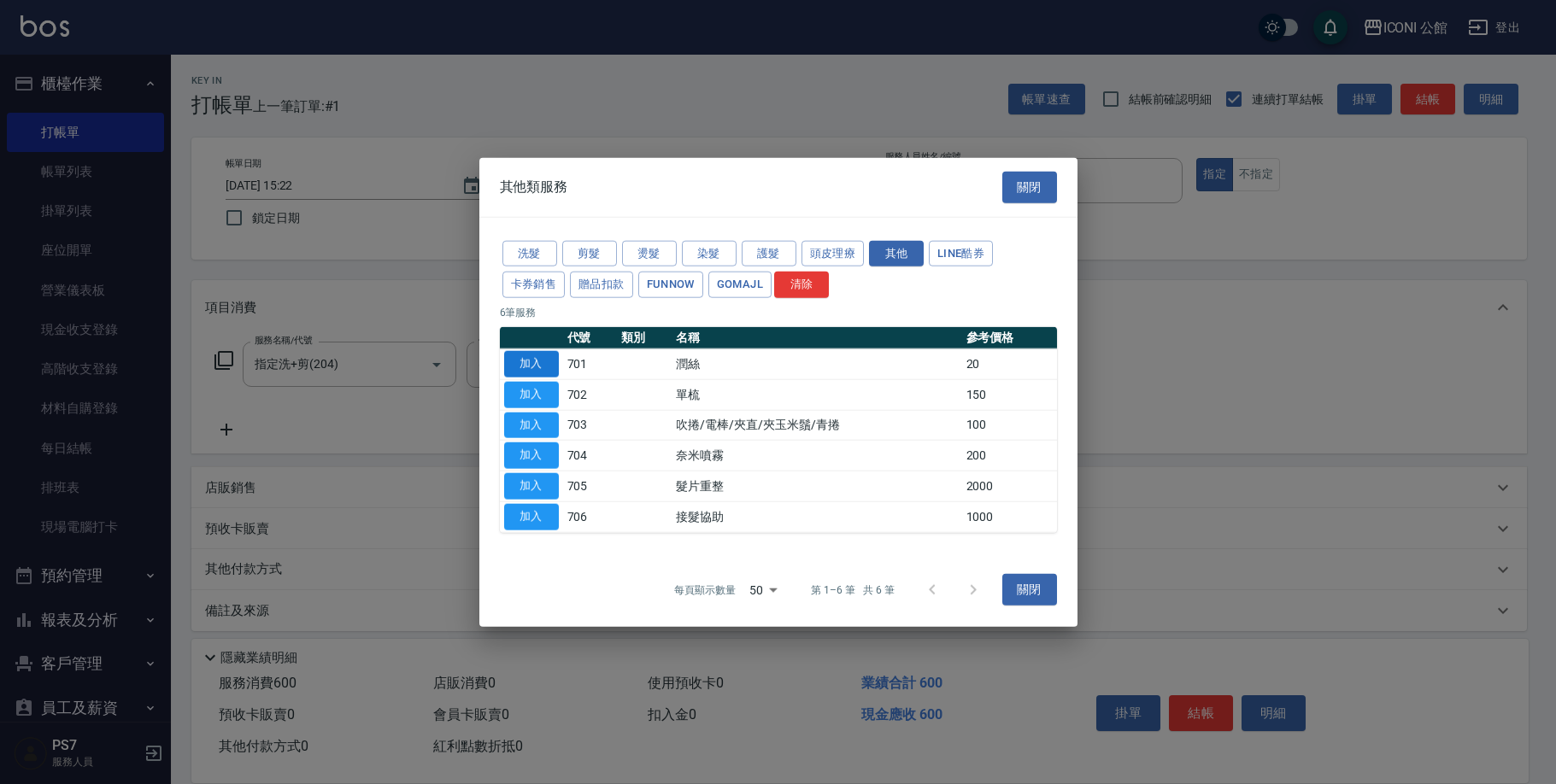
click at [547, 361] on button "加入" at bounding box center [532, 364] width 55 height 26
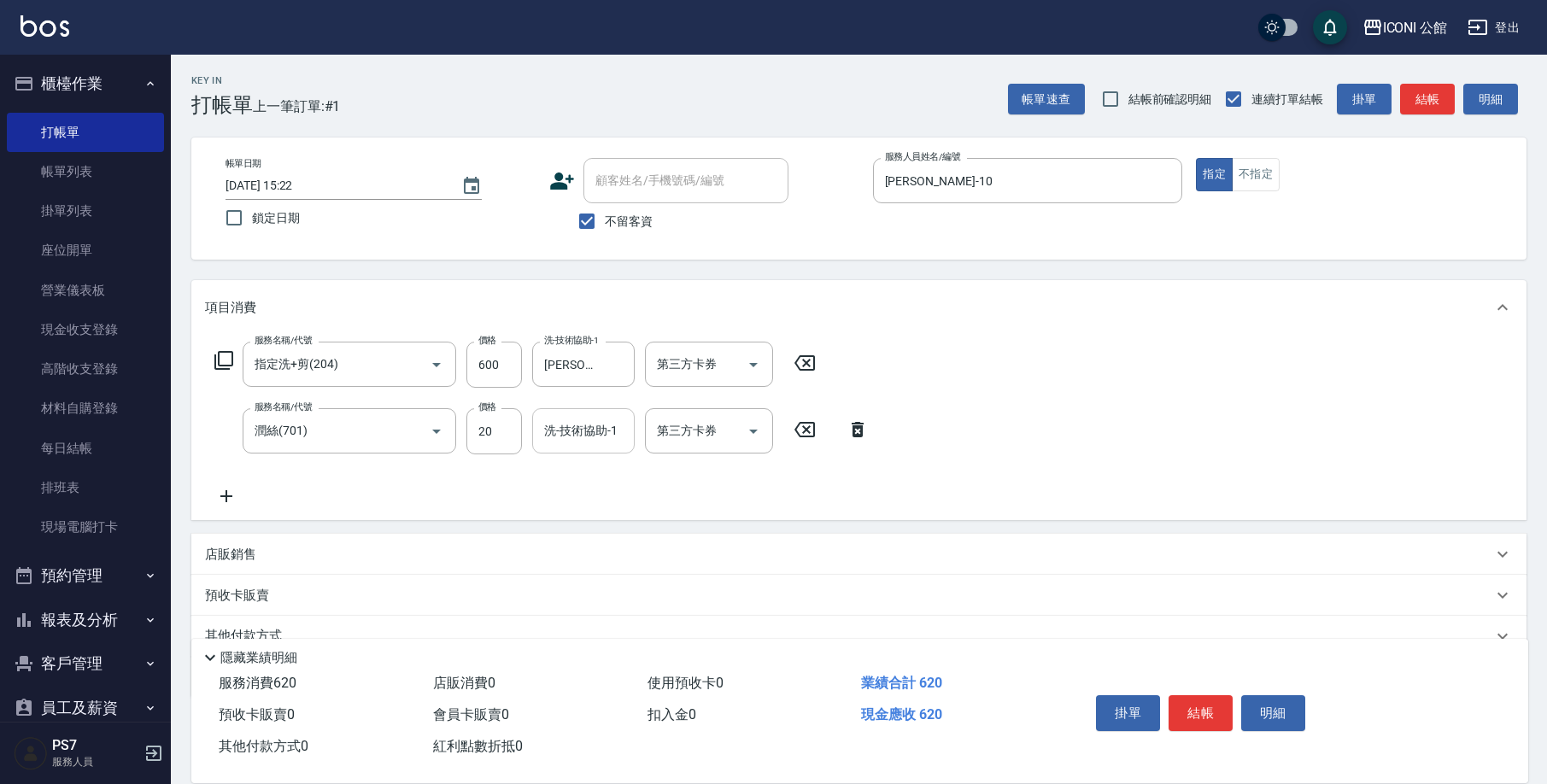
click at [550, 438] on input "洗-技術協助-1" at bounding box center [583, 431] width 87 height 30
type input "[PERSON_NAME]-21"
click at [1213, 717] on button "結帳" at bounding box center [1200, 713] width 64 height 36
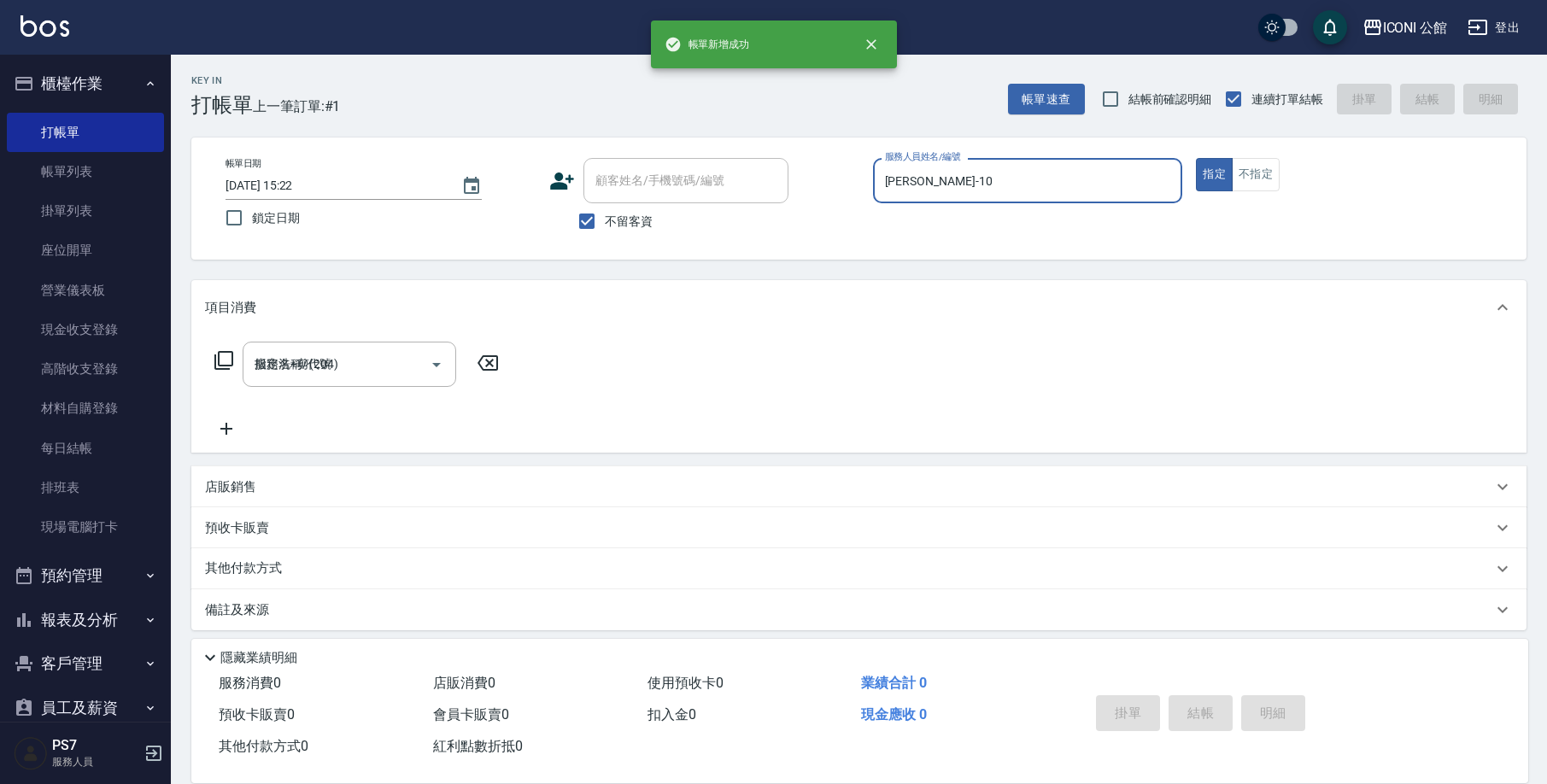
type input "[DATE] 15:23"
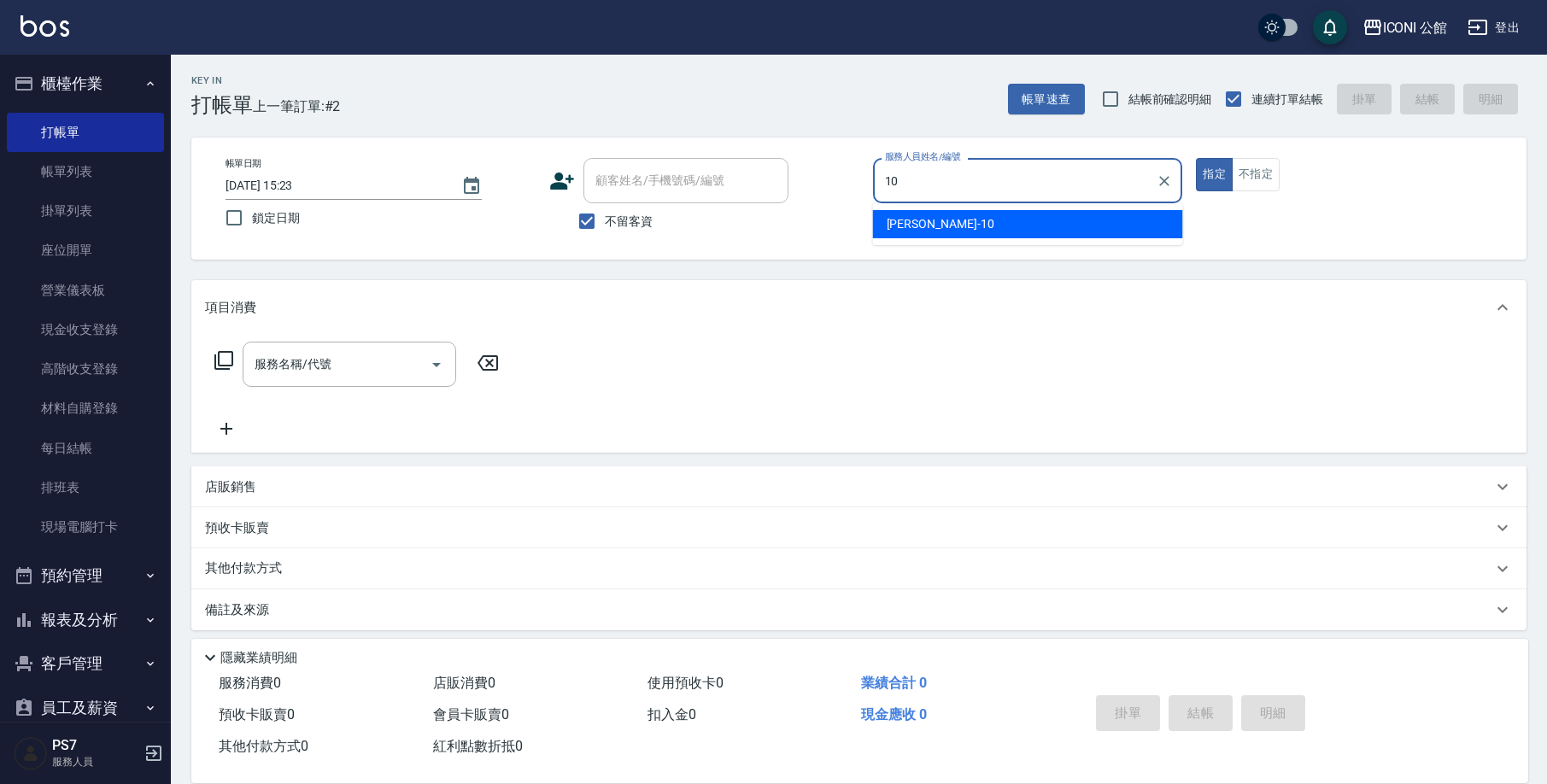
type input "[PERSON_NAME]-10"
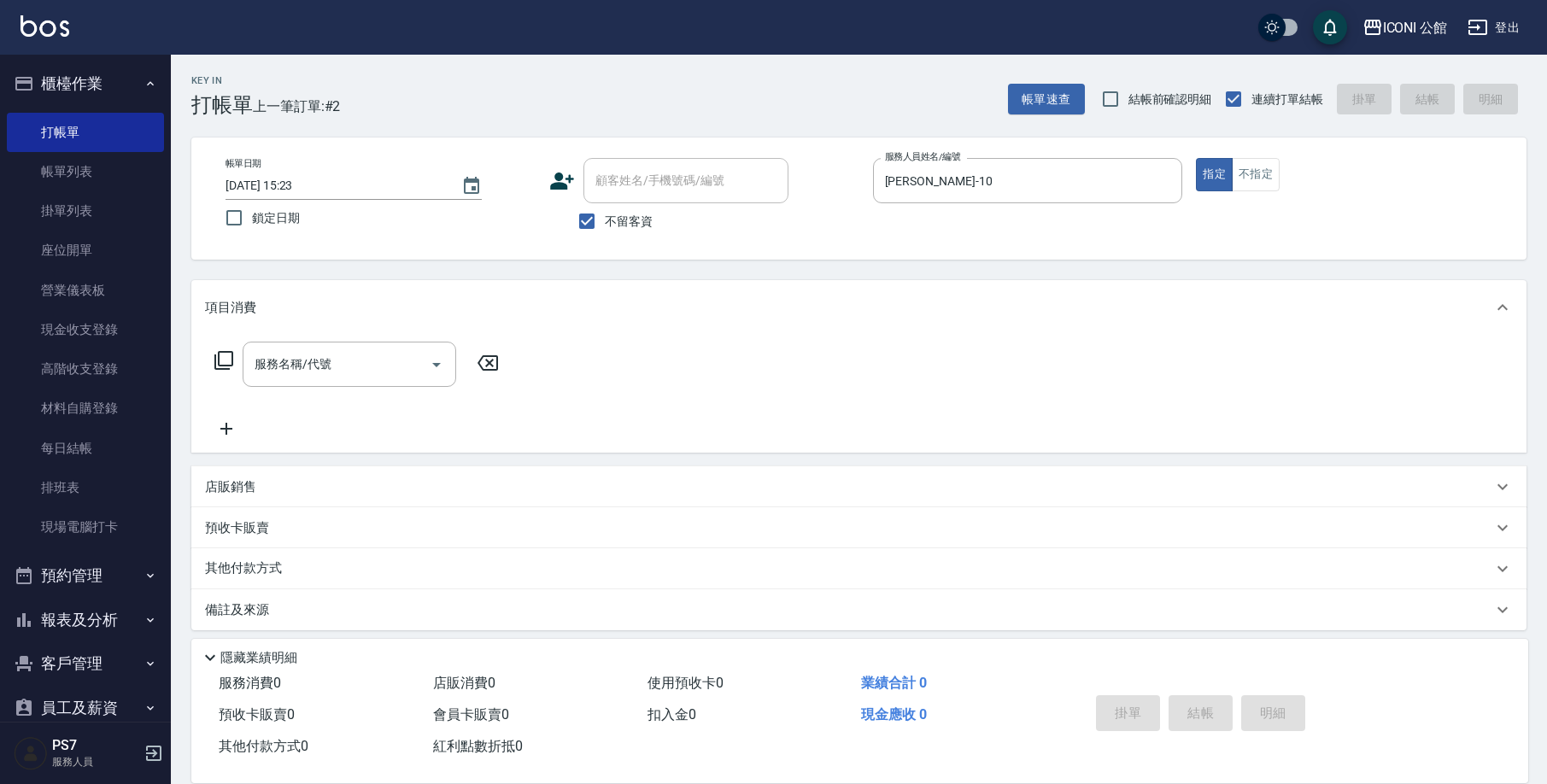
click at [223, 370] on div "服務名稱/代號 服務名稱/代號" at bounding box center [357, 363] width 304 height 45
click at [226, 365] on icon at bounding box center [224, 360] width 18 height 18
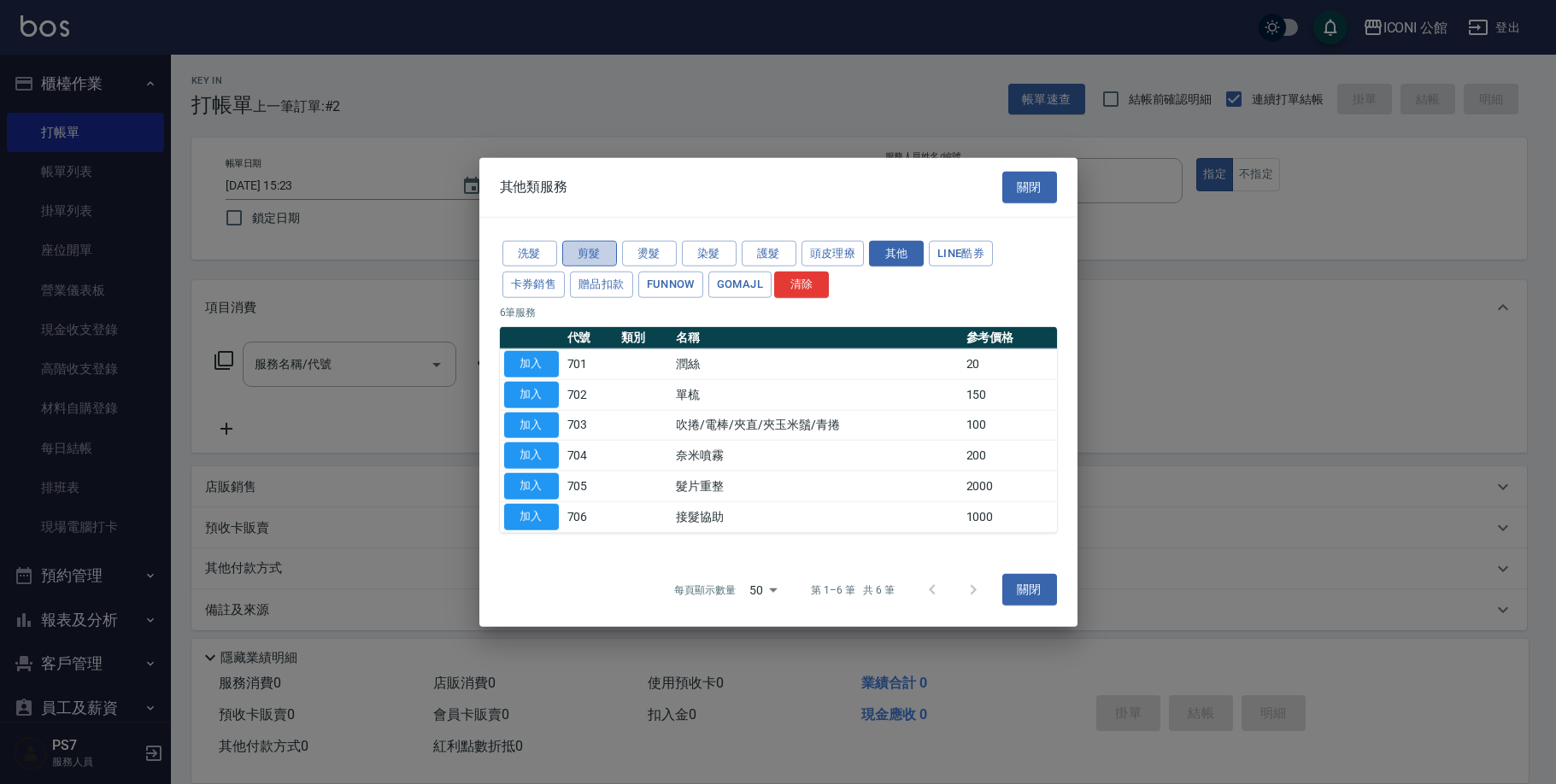
click at [598, 267] on button "剪髮" at bounding box center [590, 253] width 55 height 26
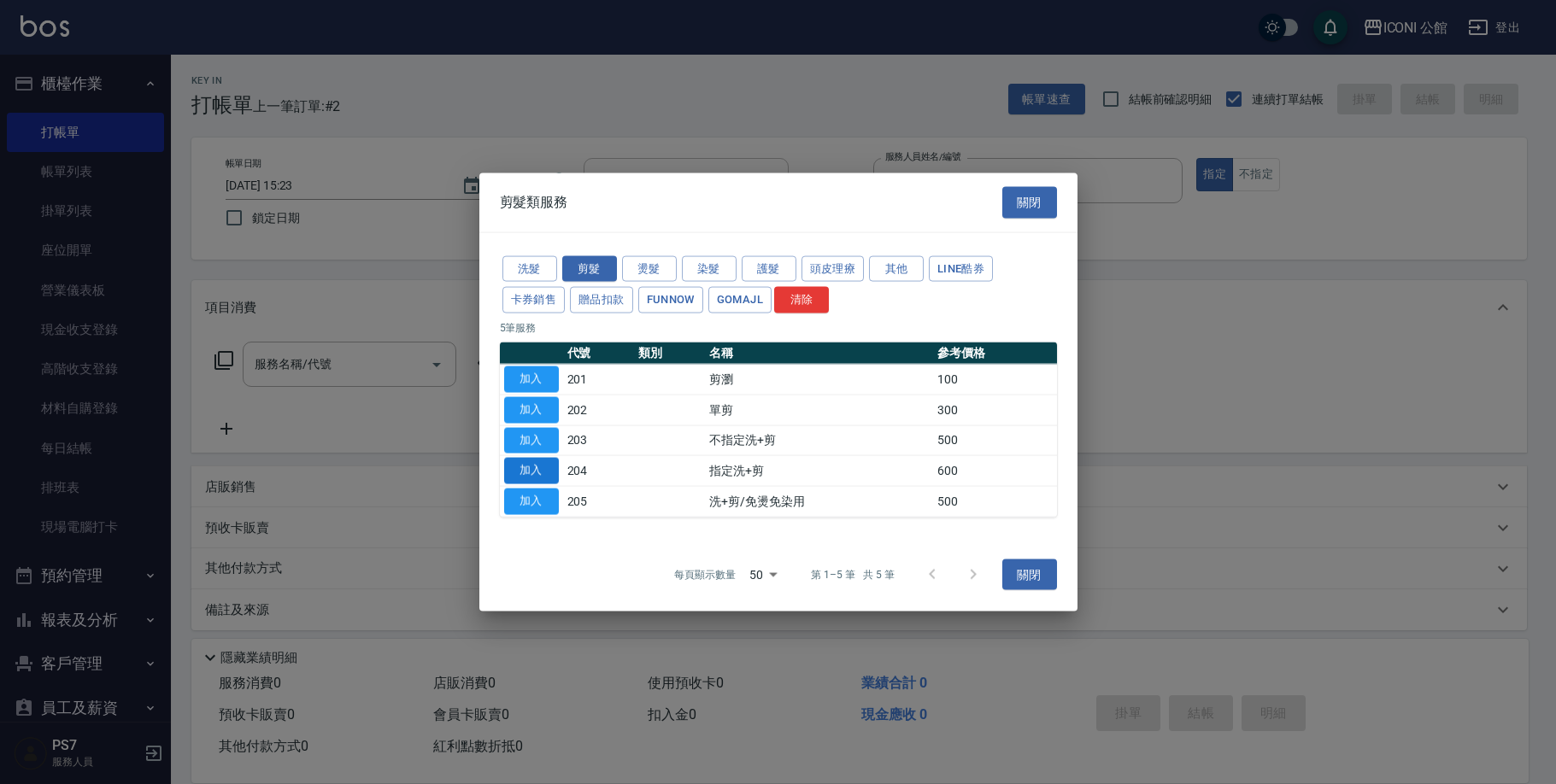
click at [537, 465] on button "加入" at bounding box center [532, 471] width 55 height 26
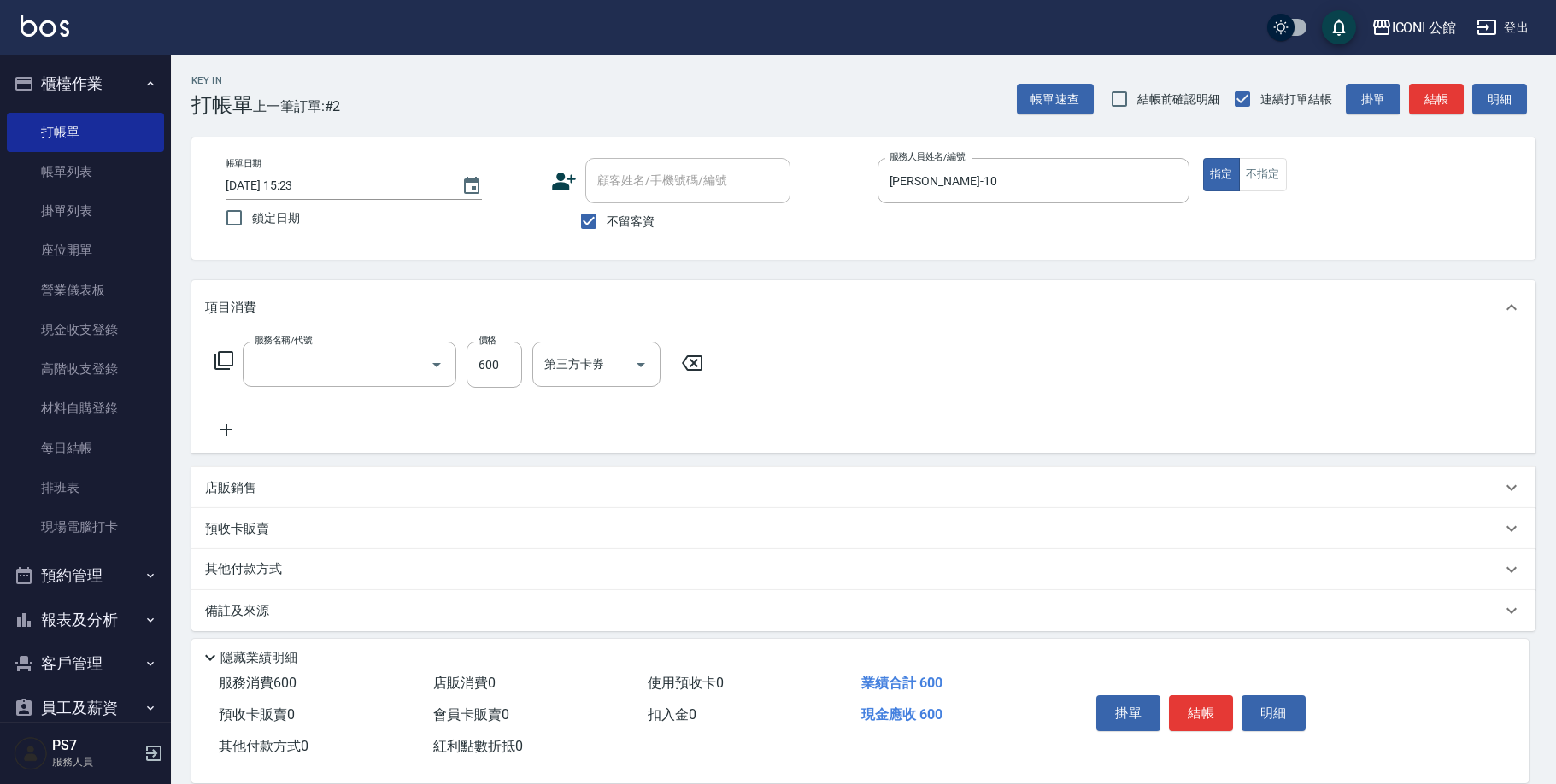
type input "指定洗+剪(204)"
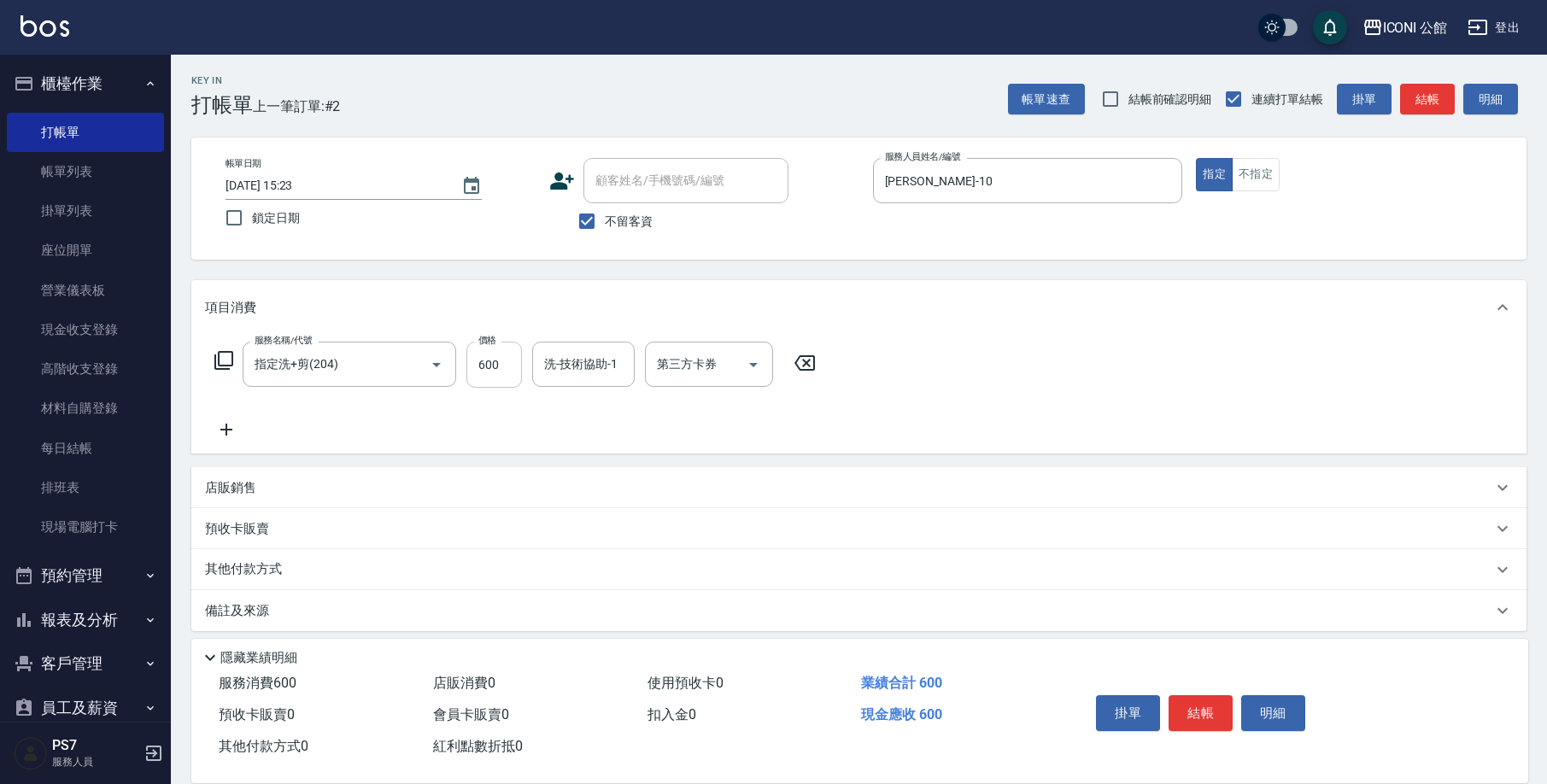
click at [516, 370] on input "600" at bounding box center [494, 364] width 55 height 46
click at [541, 365] on input "洗-技術協助-1" at bounding box center [583, 364] width 87 height 30
type input "[PERSON_NAME]-21"
click at [1206, 721] on button "結帳" at bounding box center [1200, 713] width 64 height 36
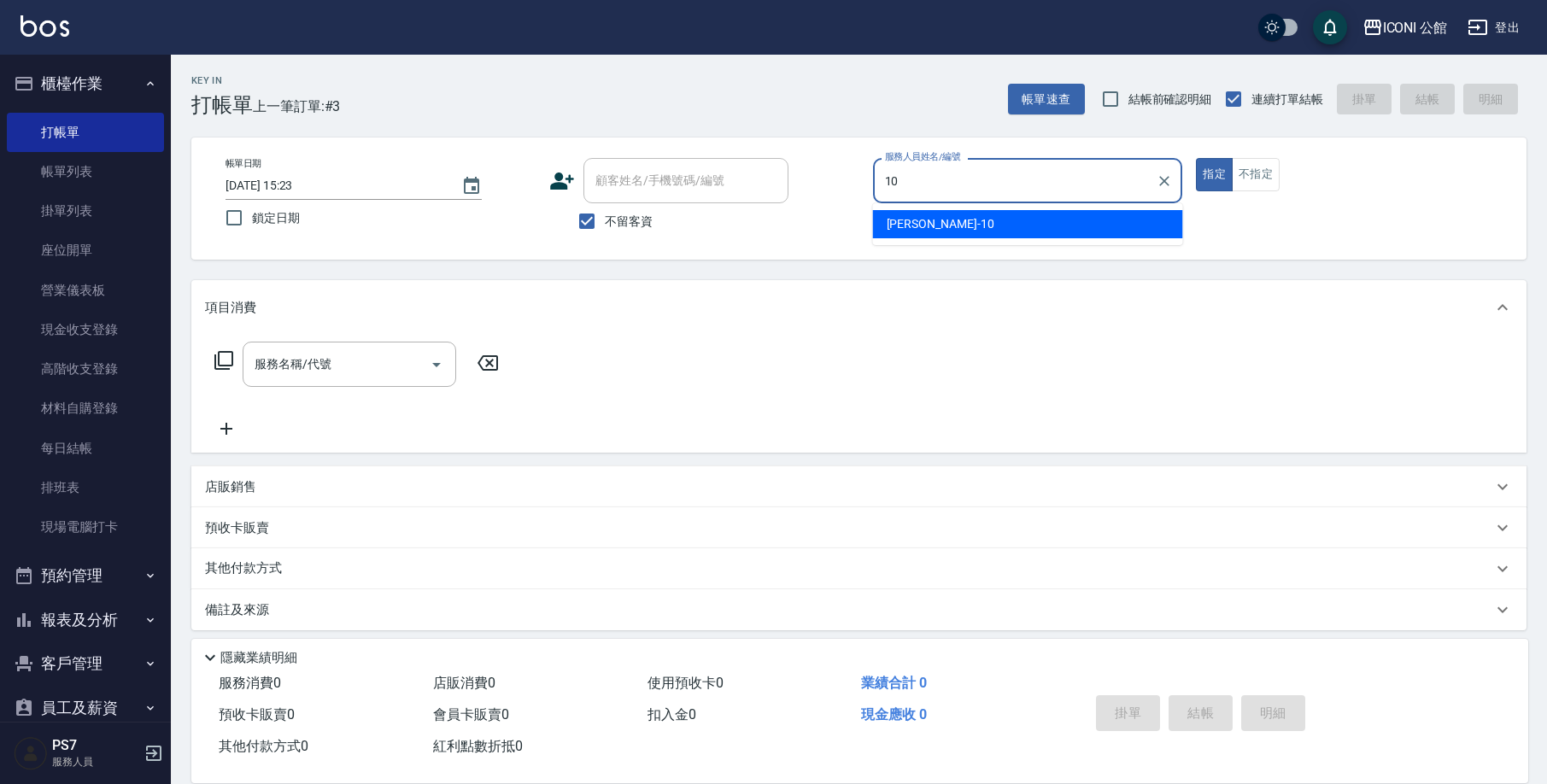
type input "[PERSON_NAME]-10"
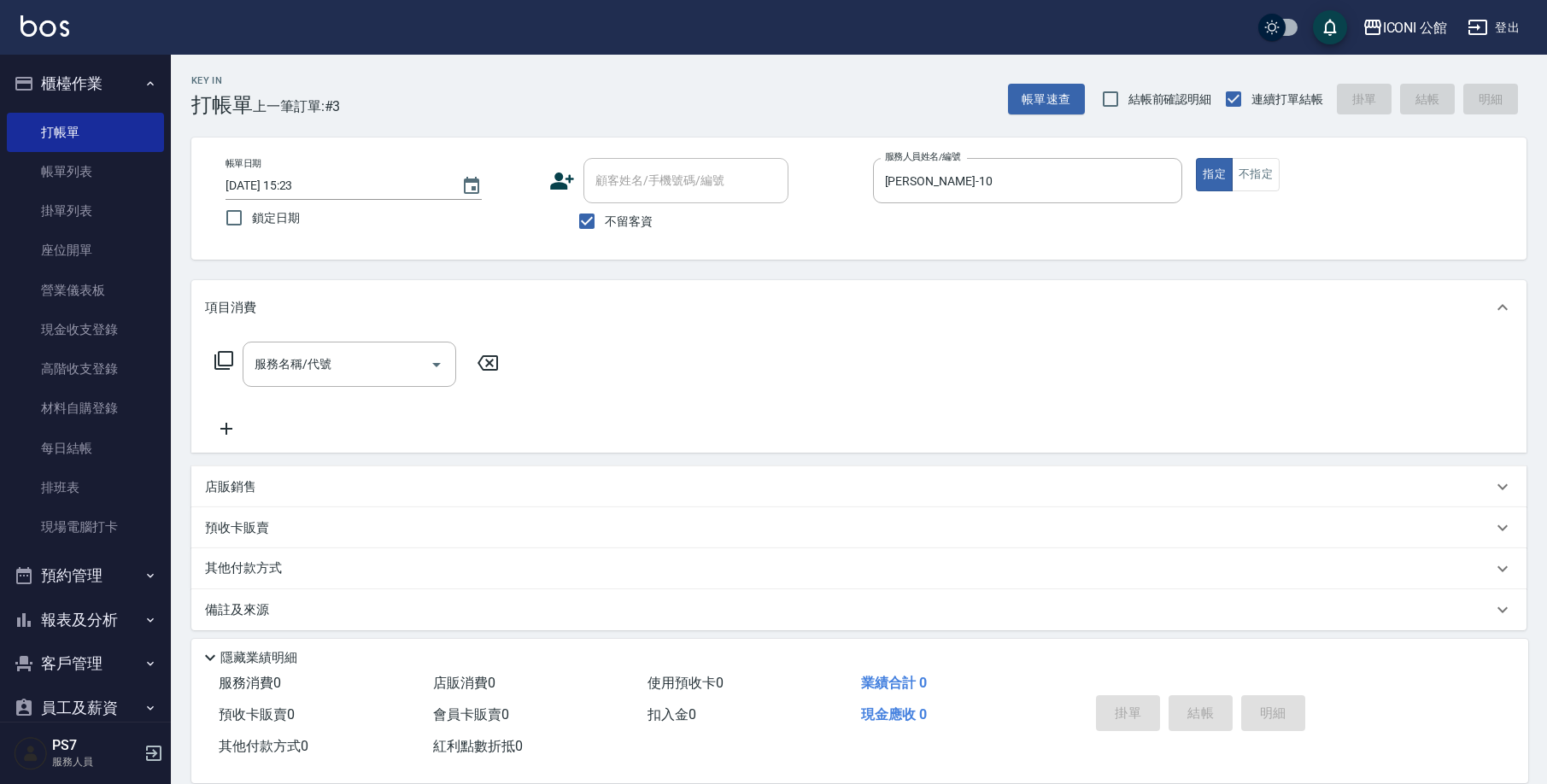
click at [217, 358] on icon at bounding box center [224, 360] width 20 height 20
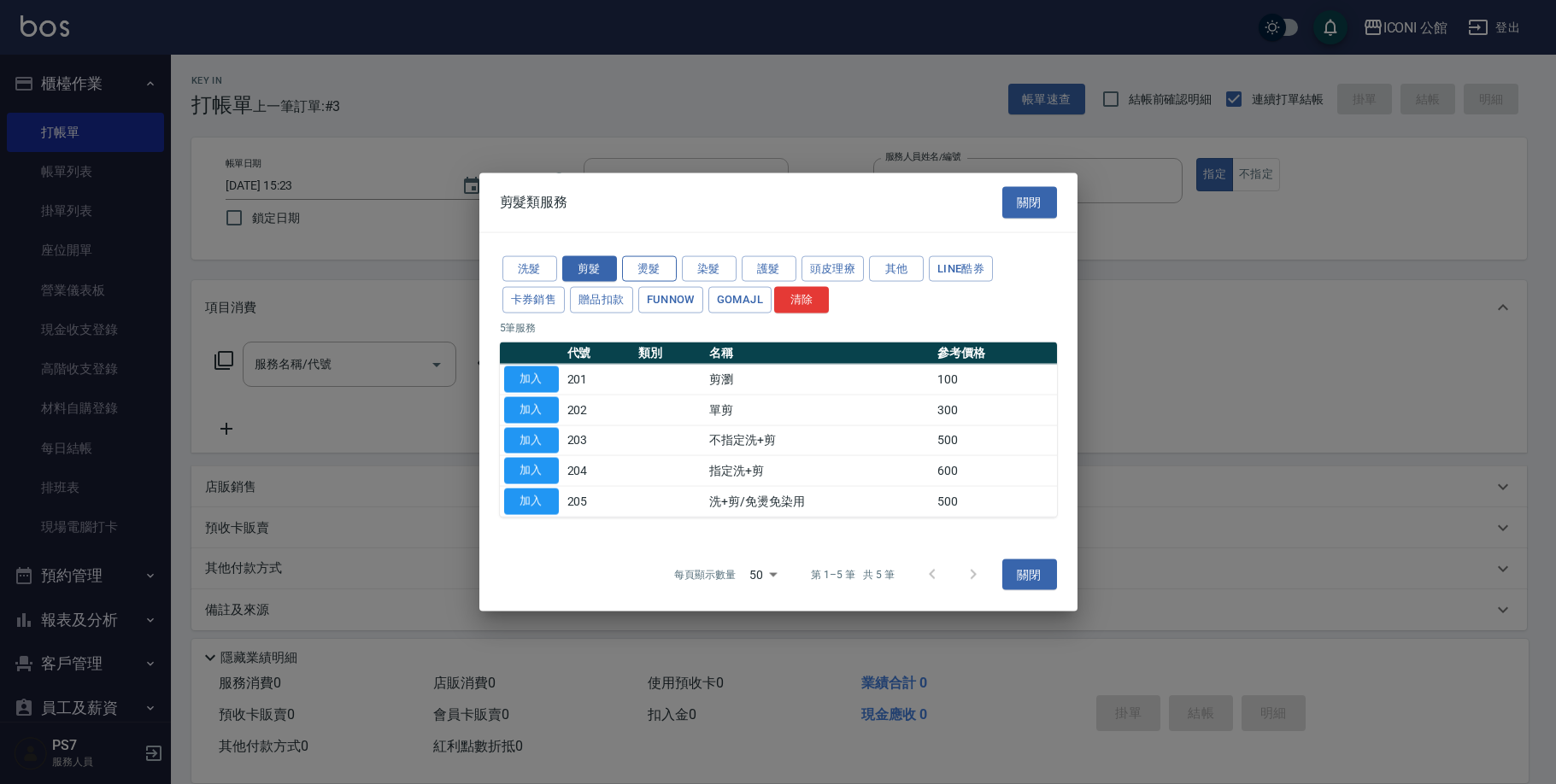
click at [633, 281] on button "燙髮" at bounding box center [650, 268] width 55 height 26
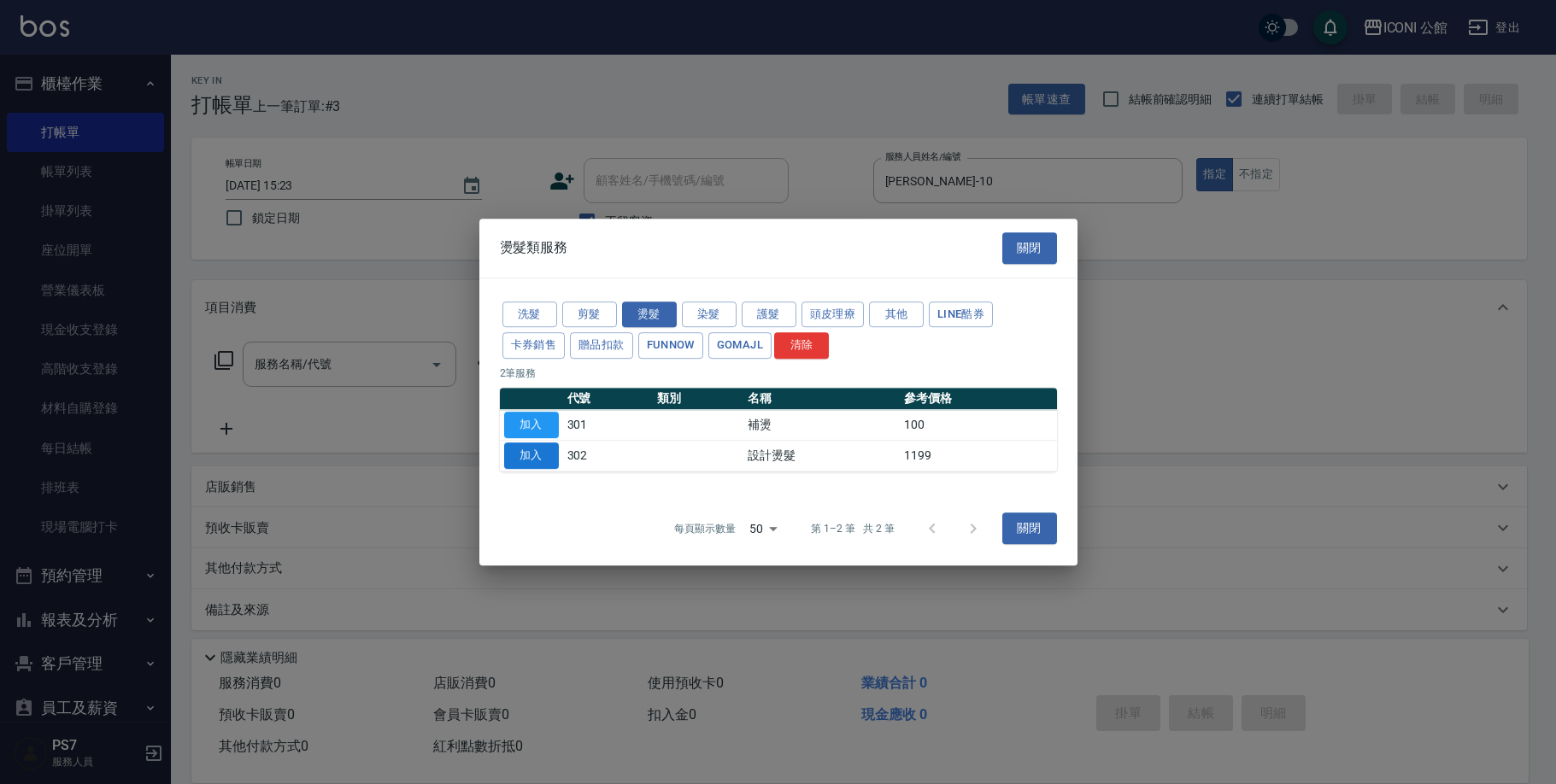
click at [531, 455] on button "加入" at bounding box center [532, 456] width 55 height 26
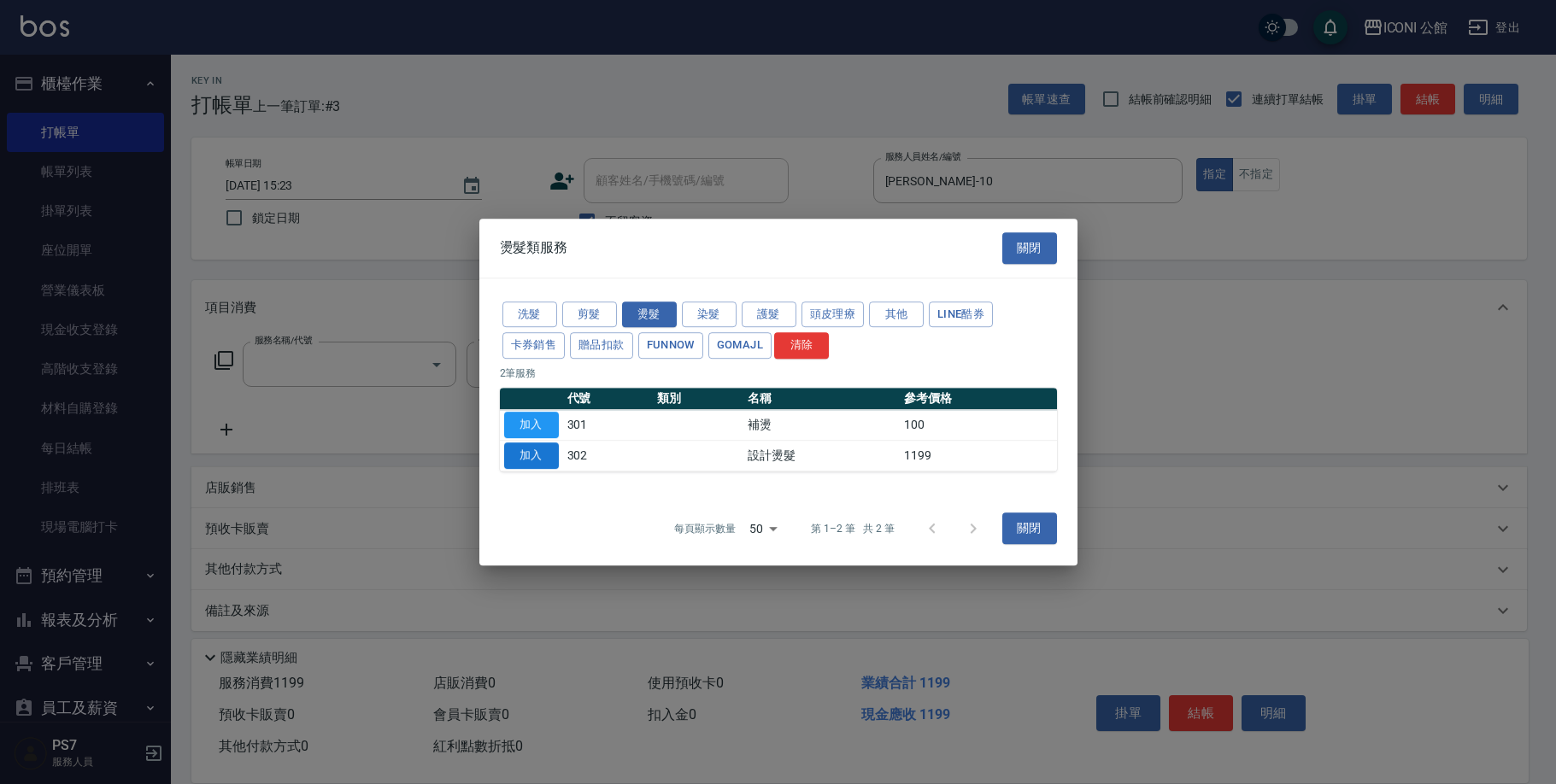
type input "設計燙髮(302)"
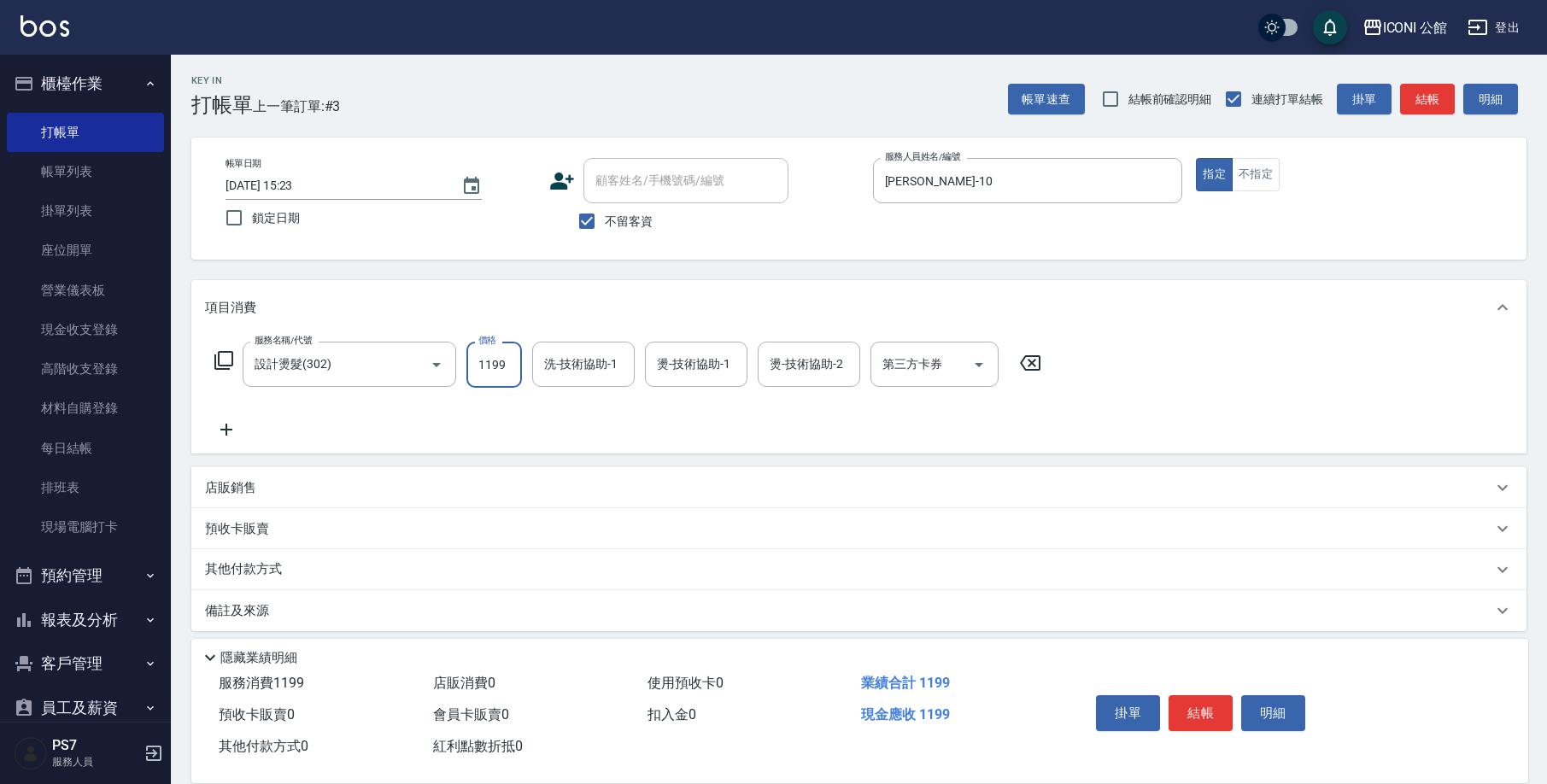
click at [509, 355] on input "1199" at bounding box center [494, 364] width 55 height 46
type input "2480"
type input "[PERSON_NAME]-21"
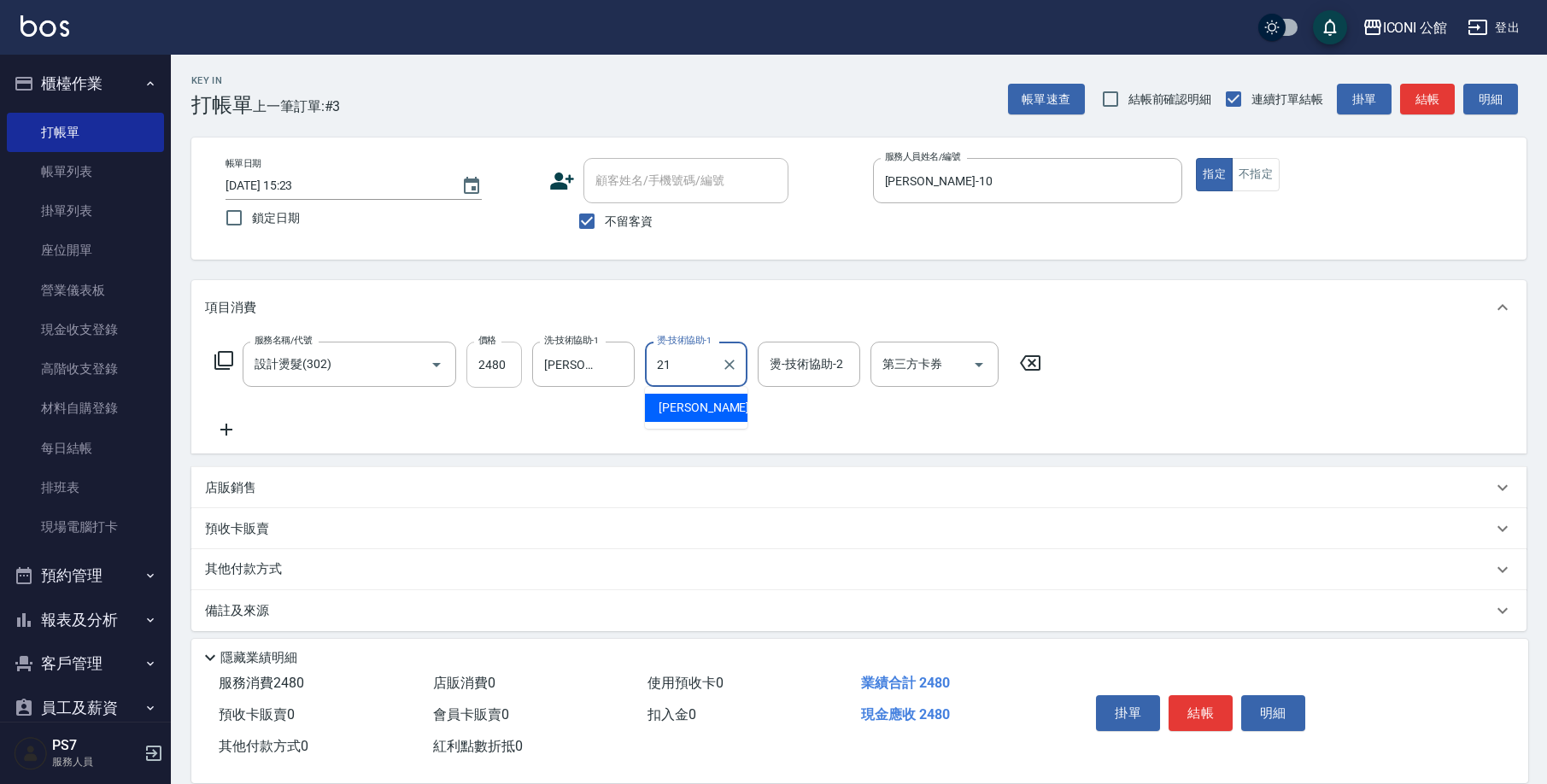
type input "[PERSON_NAME]-21"
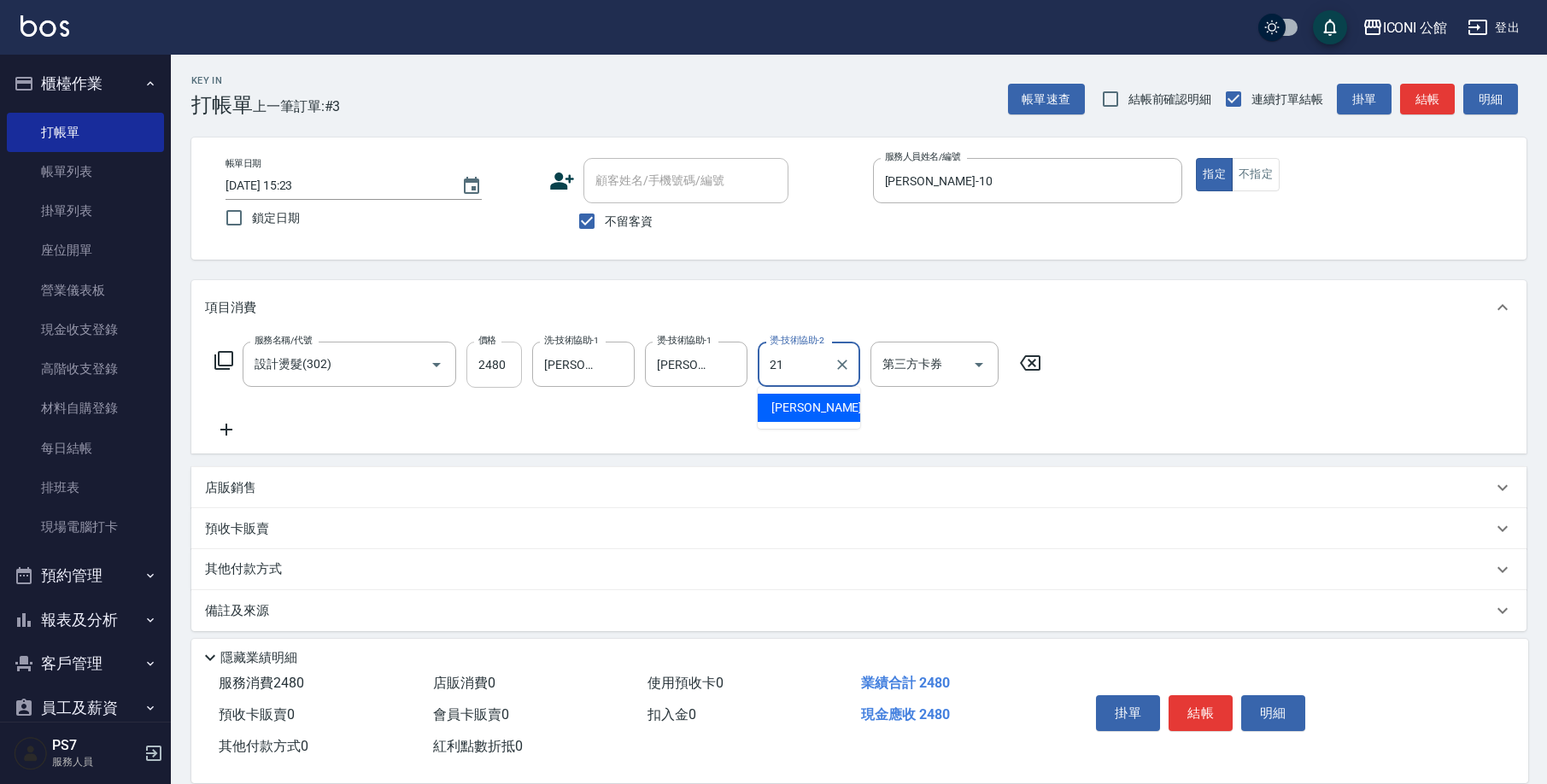
type input "[PERSON_NAME]-21"
click at [230, 358] on icon at bounding box center [224, 360] width 20 height 20
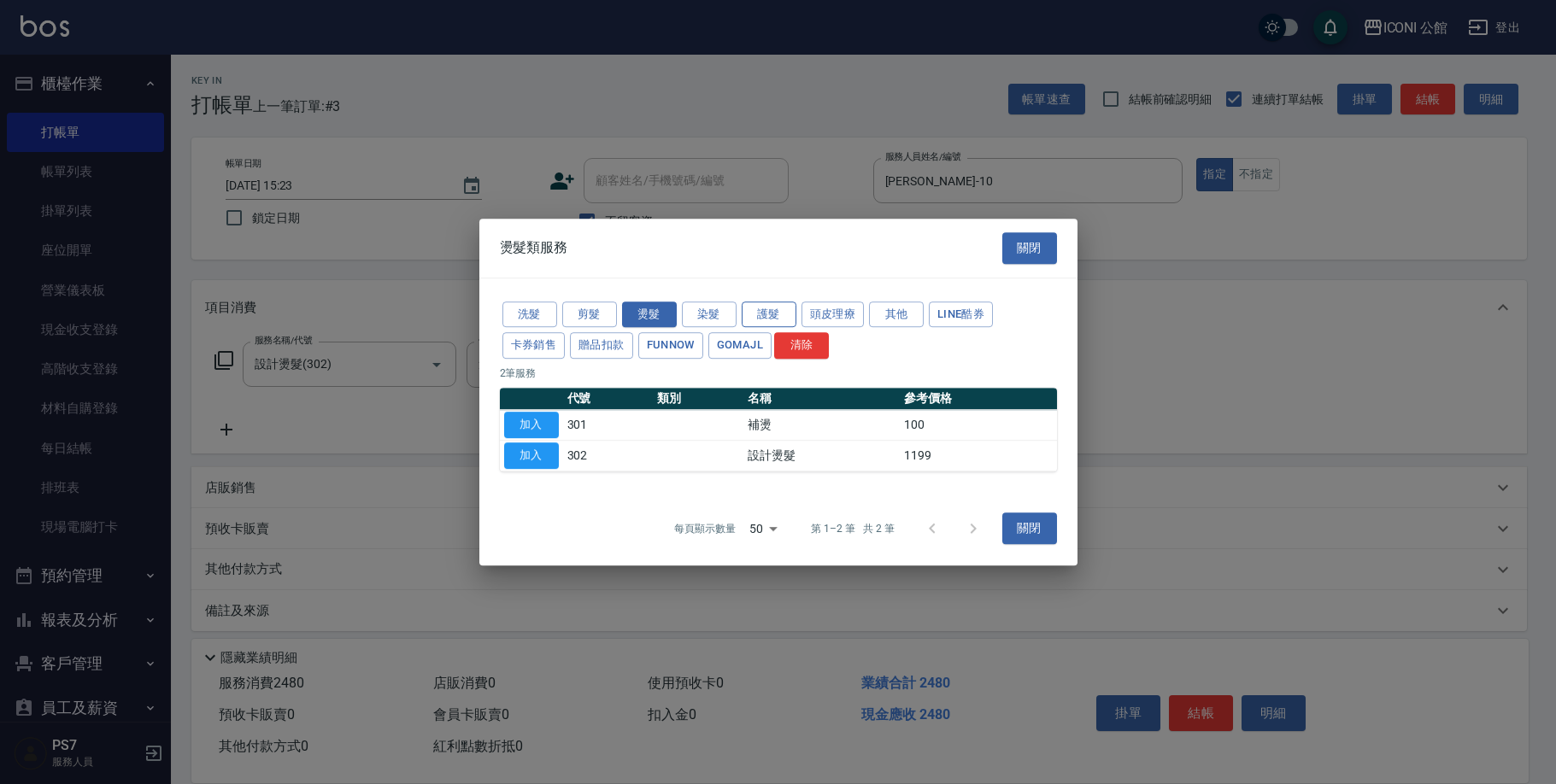
click at [777, 315] on button "護髮" at bounding box center [769, 315] width 55 height 26
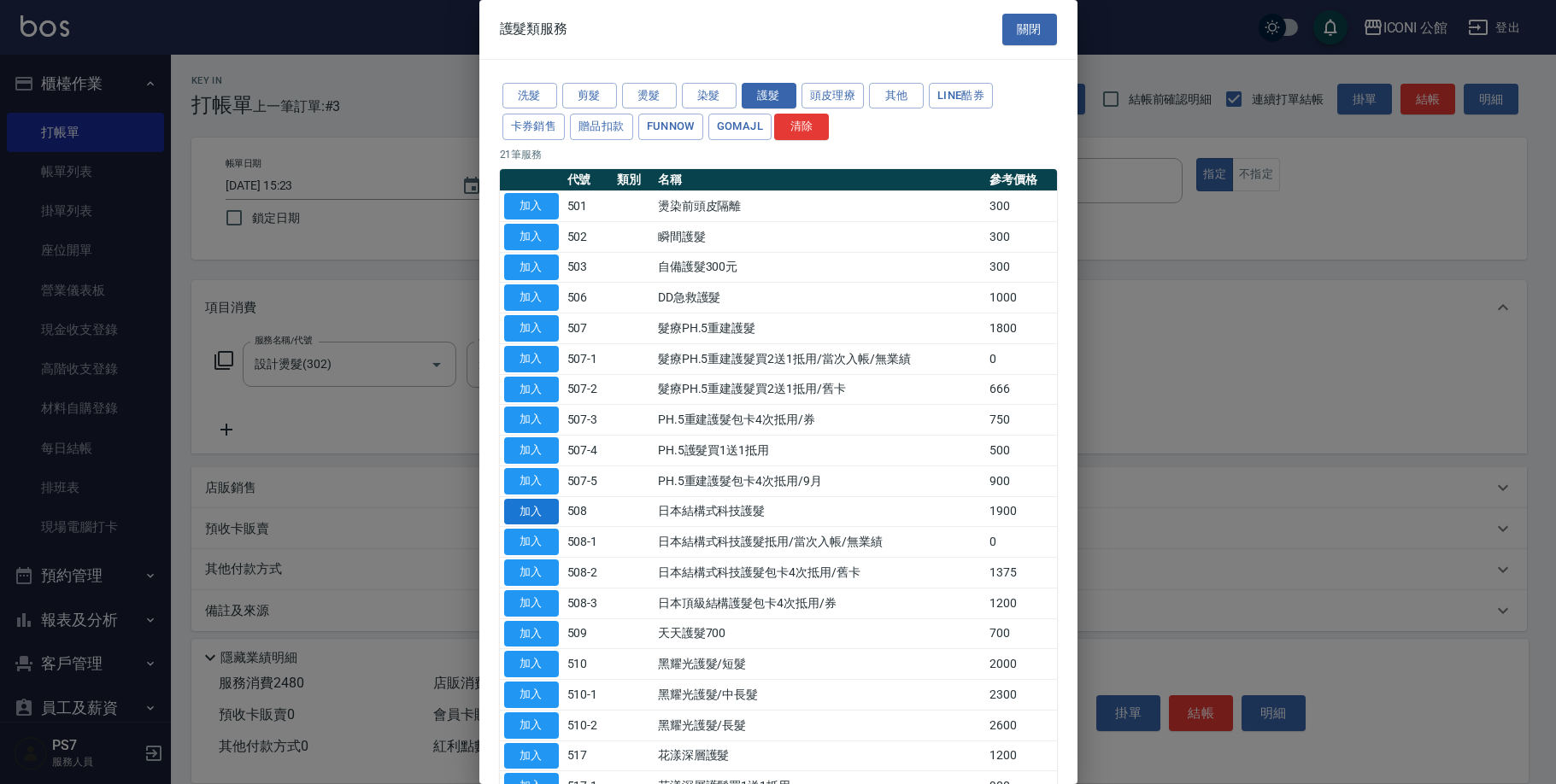
click at [553, 502] on button "加入" at bounding box center [532, 512] width 55 height 26
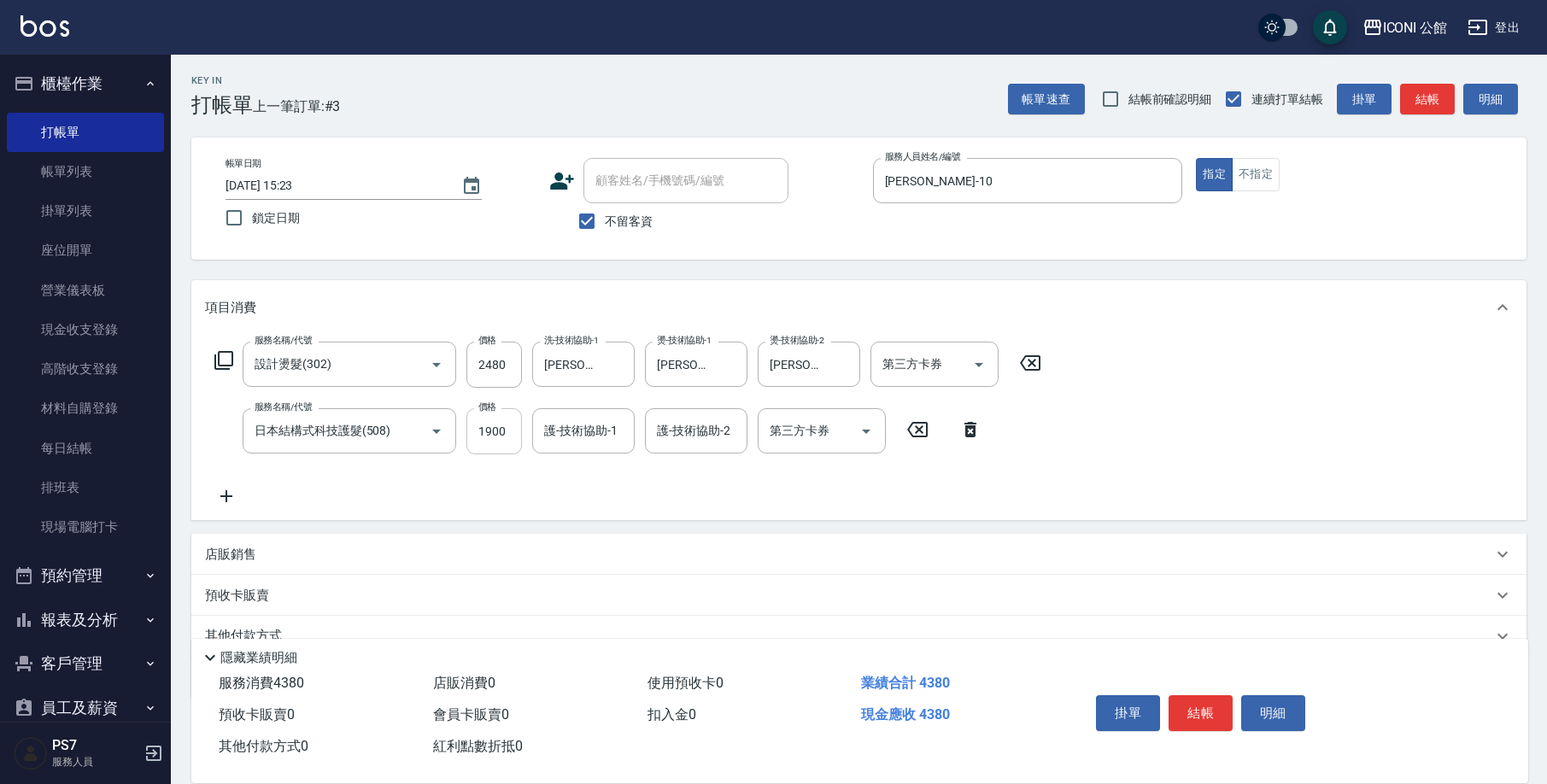
click at [511, 438] on input "1900" at bounding box center [494, 431] width 55 height 46
type input "1520"
type input "[PERSON_NAME]-21"
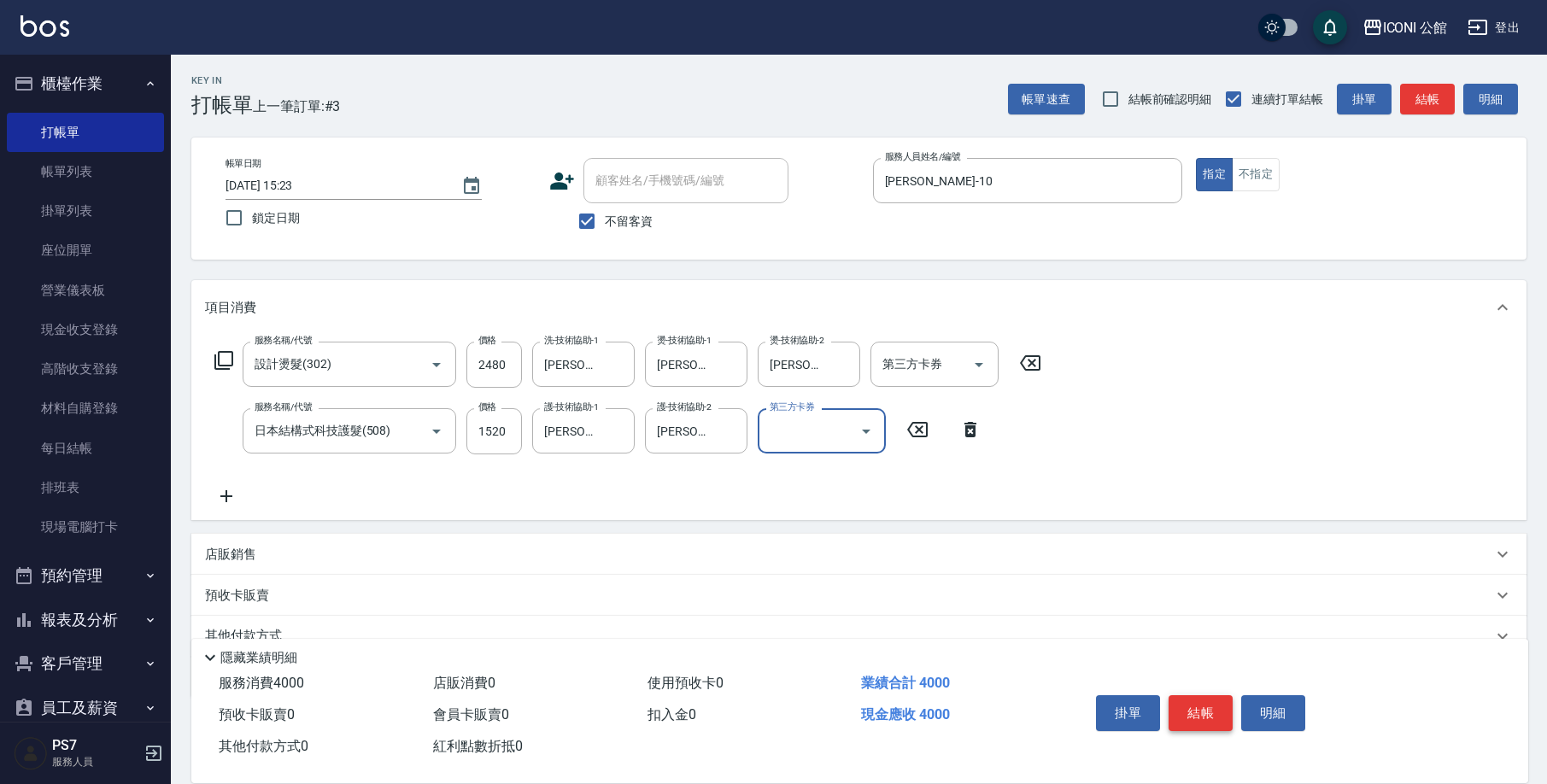
click at [1207, 701] on button "結帳" at bounding box center [1200, 713] width 64 height 36
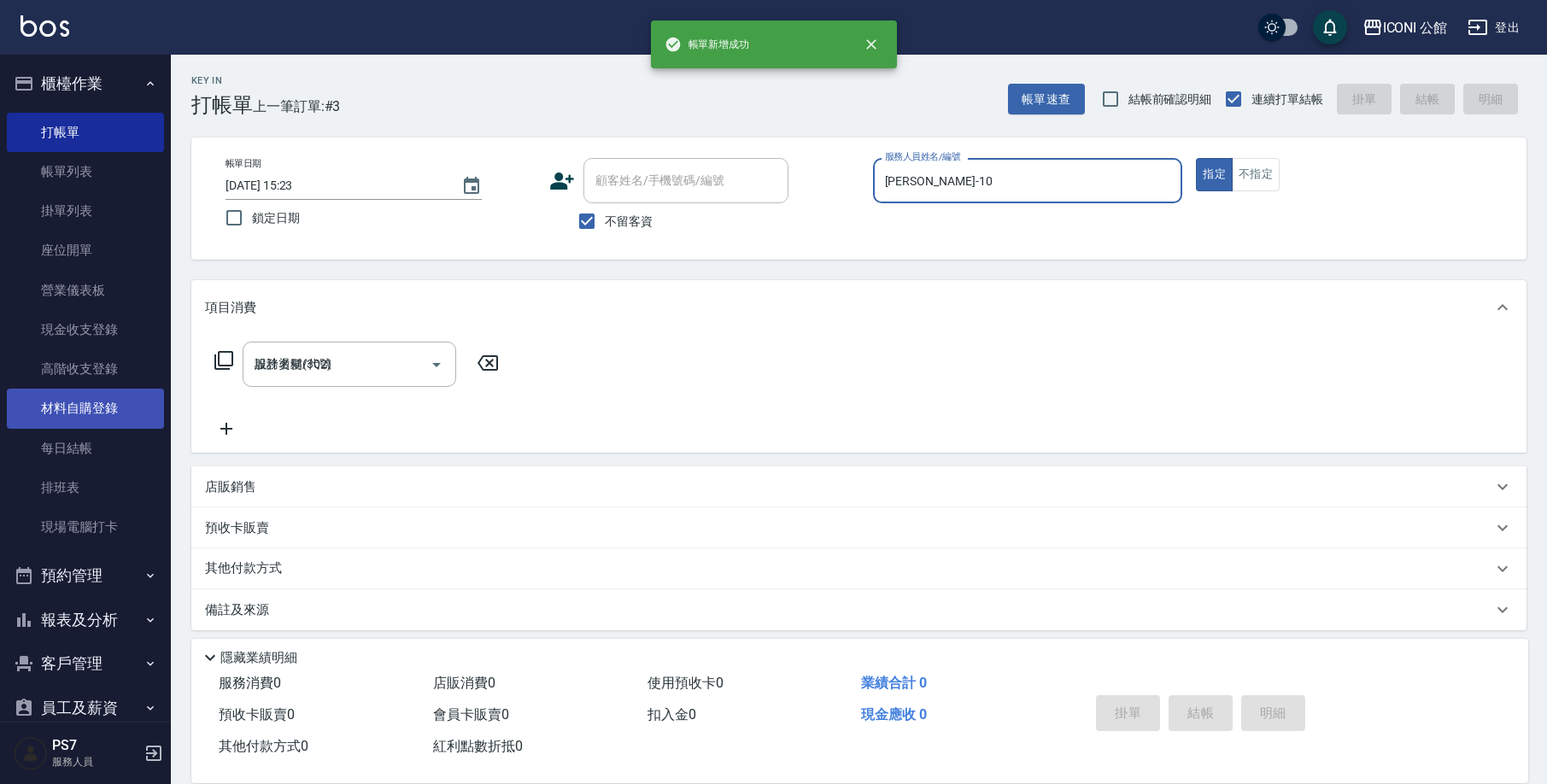
type input "[DATE] 15:24"
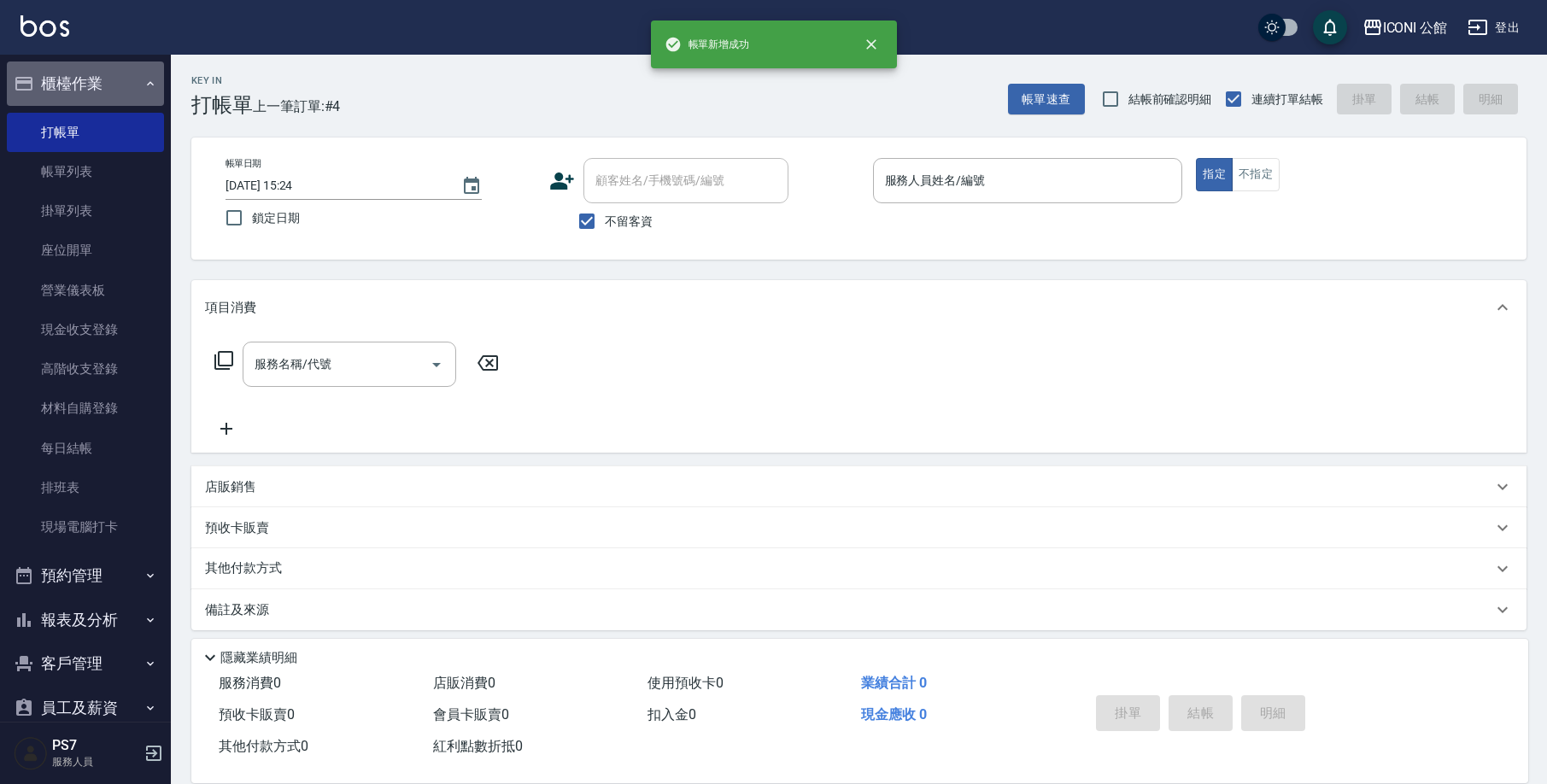
click at [104, 95] on button "櫃檯作業" at bounding box center [85, 84] width 158 height 44
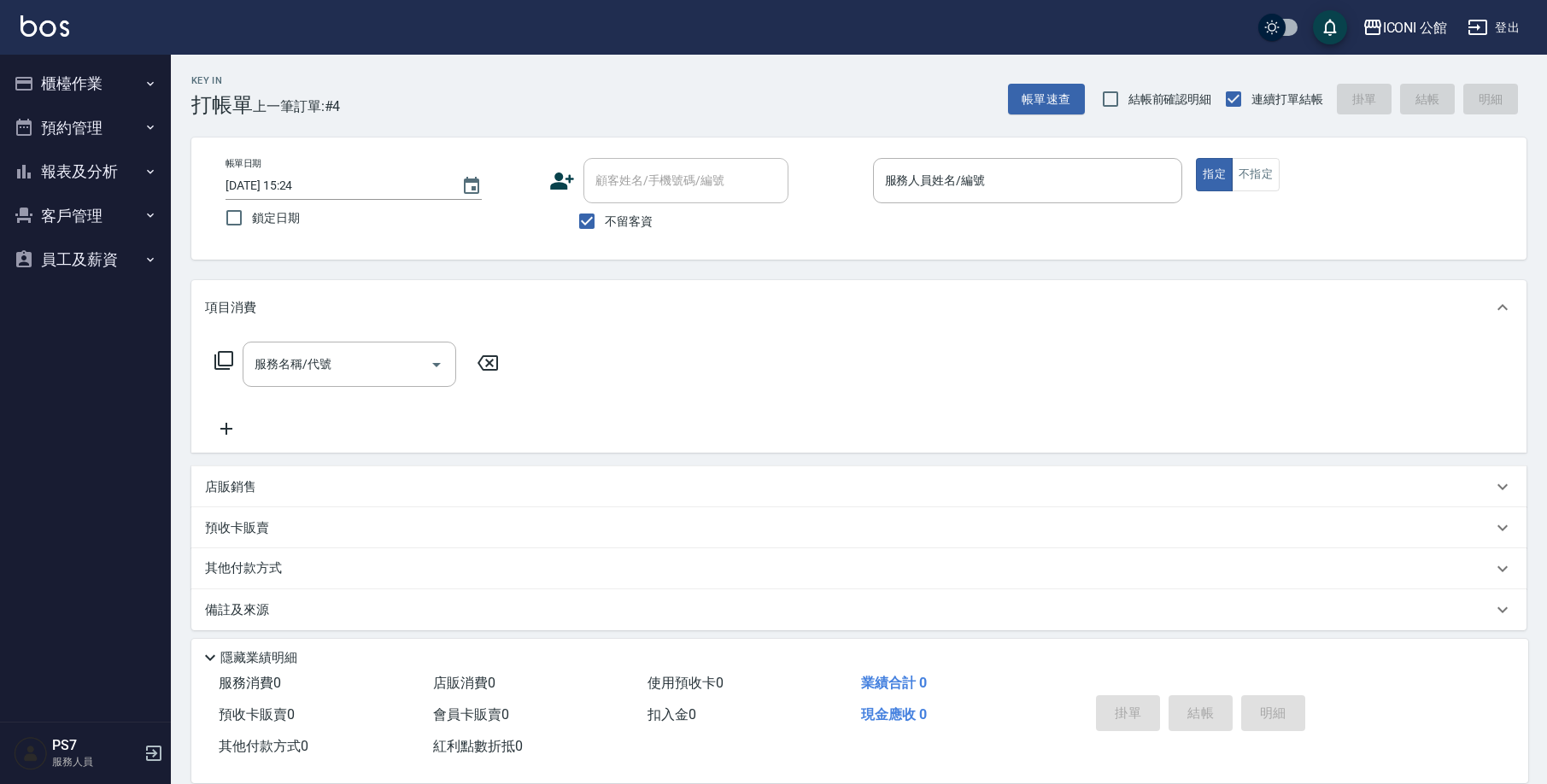
click at [67, 170] on button "報表及分析" at bounding box center [85, 172] width 158 height 44
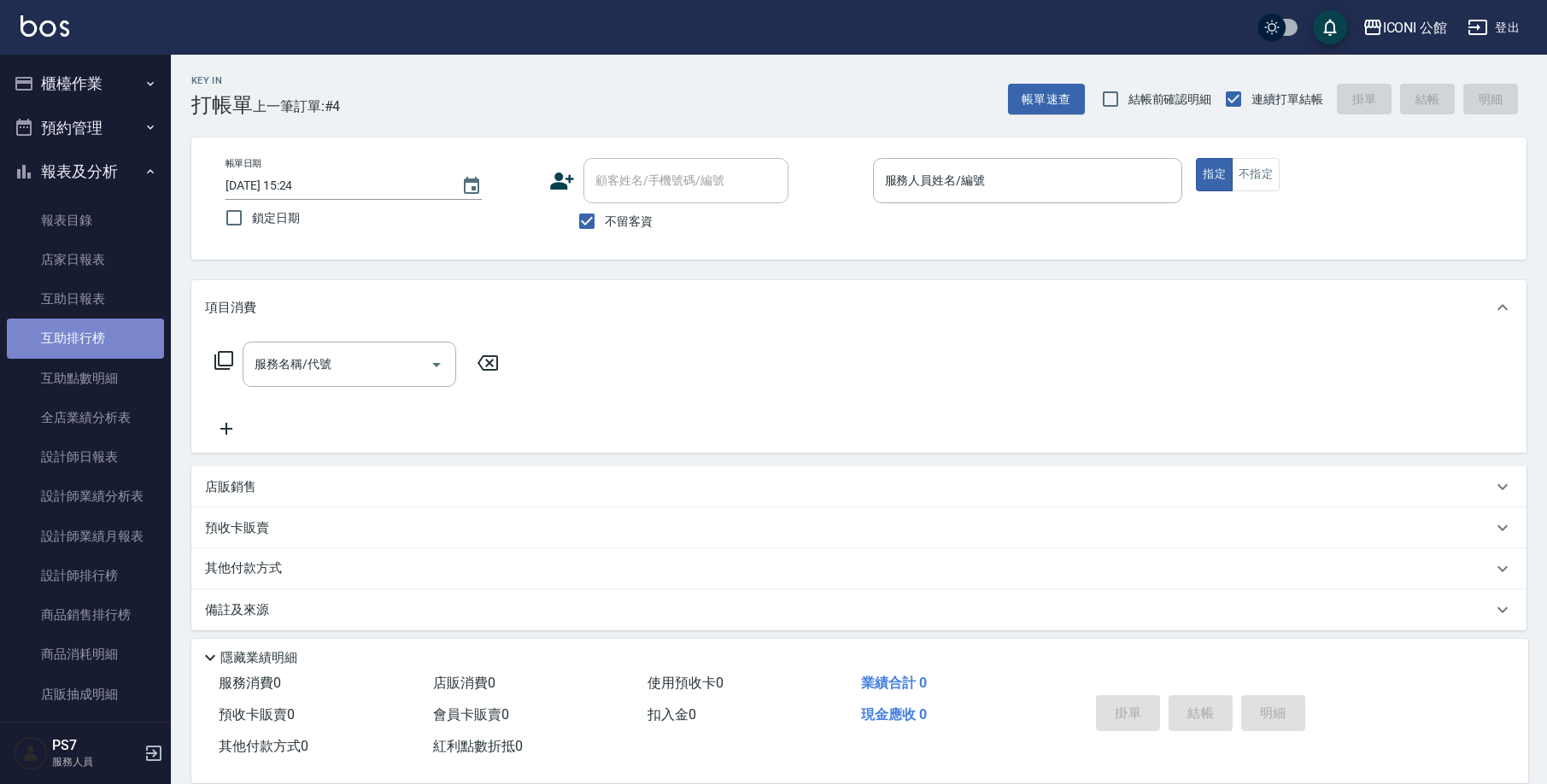
click at [98, 349] on link "互助排行榜" at bounding box center [85, 338] width 158 height 40
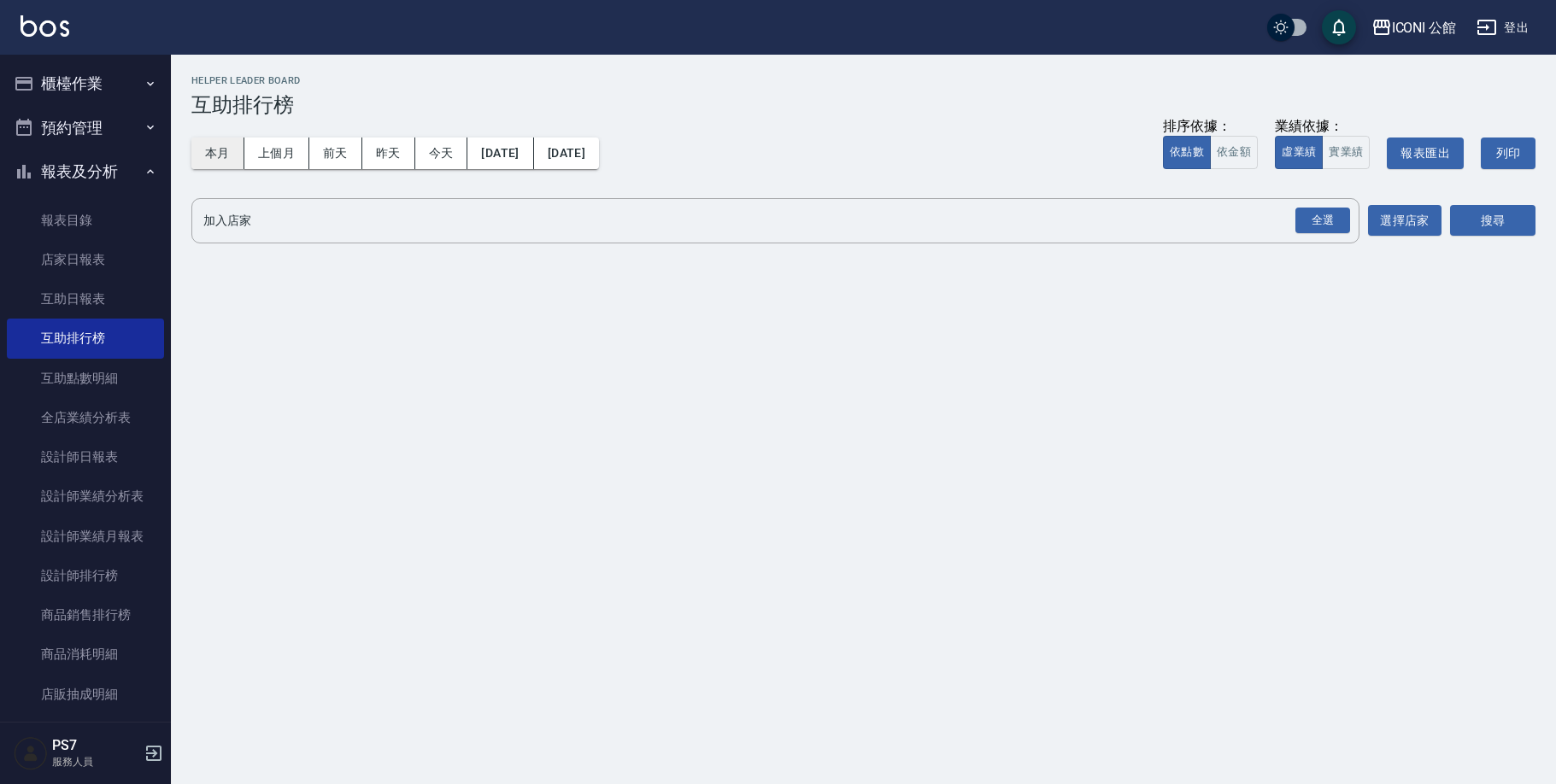
click at [231, 157] on button "本月" at bounding box center [217, 153] width 53 height 32
click at [1304, 227] on div "全選" at bounding box center [1323, 221] width 55 height 26
click at [1519, 224] on button "搜尋" at bounding box center [1492, 222] width 85 height 32
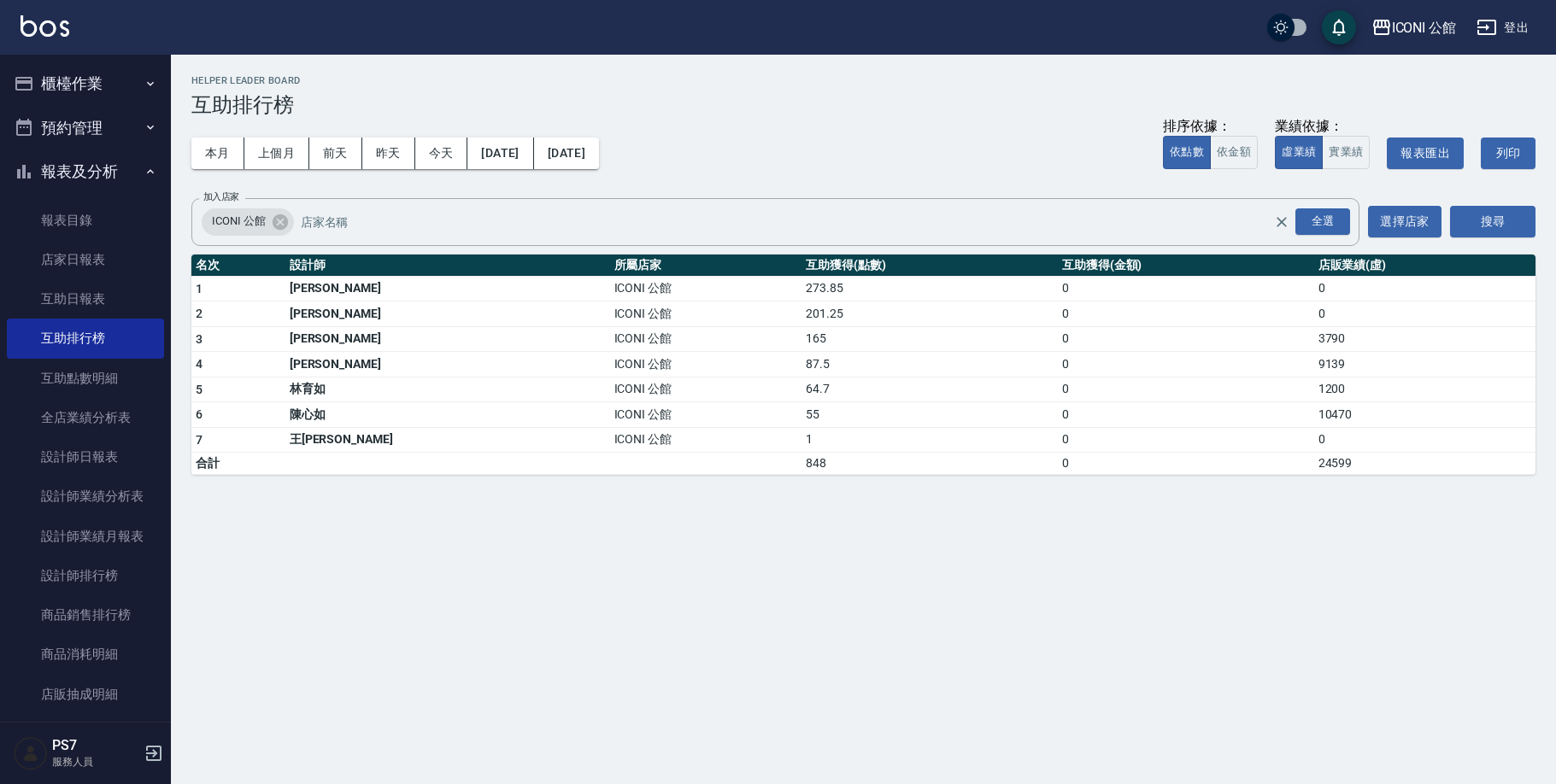
click at [94, 163] on button "報表及分析" at bounding box center [85, 172] width 158 height 44
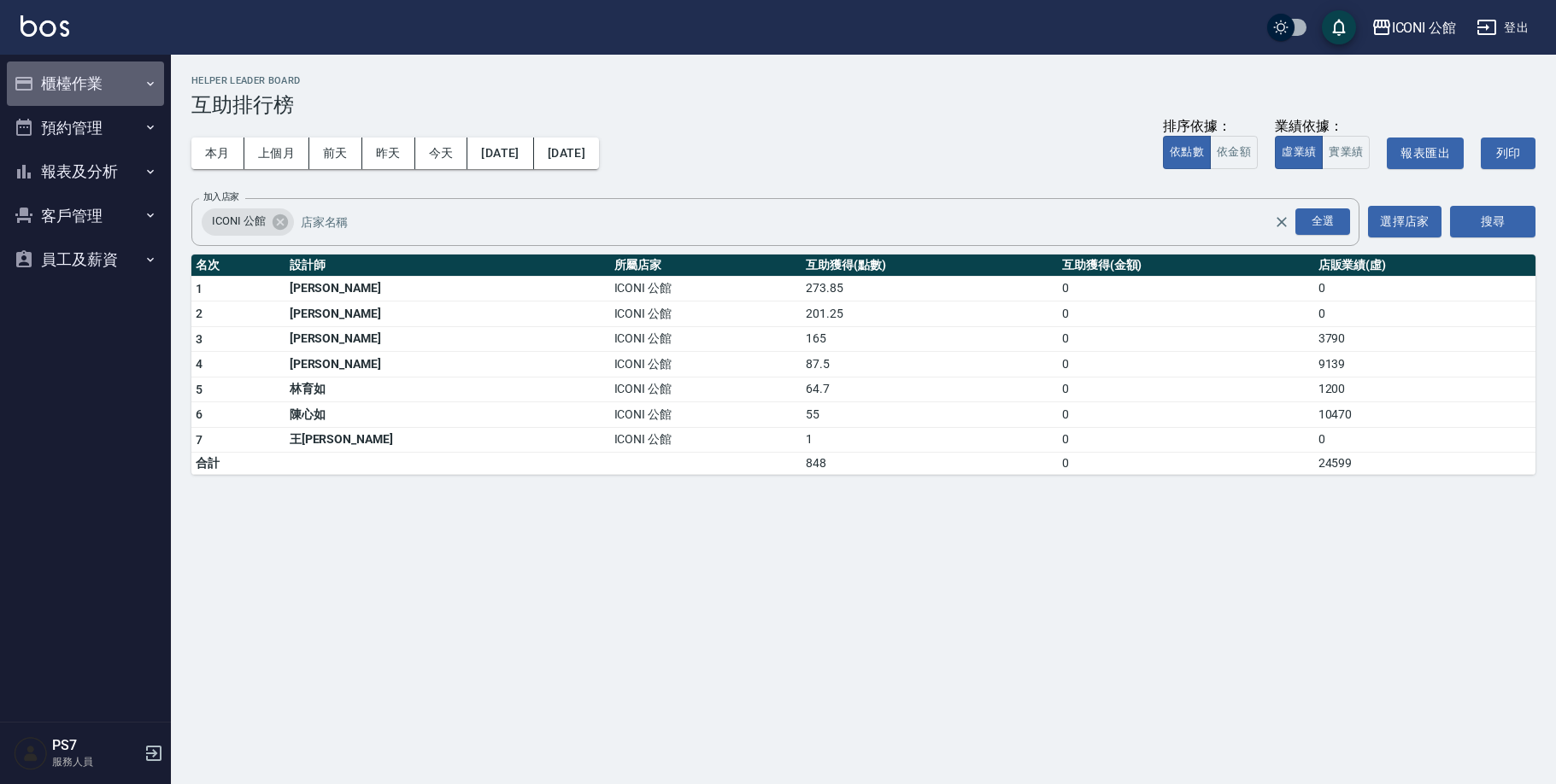
click at [94, 87] on button "櫃檯作業" at bounding box center [85, 84] width 158 height 44
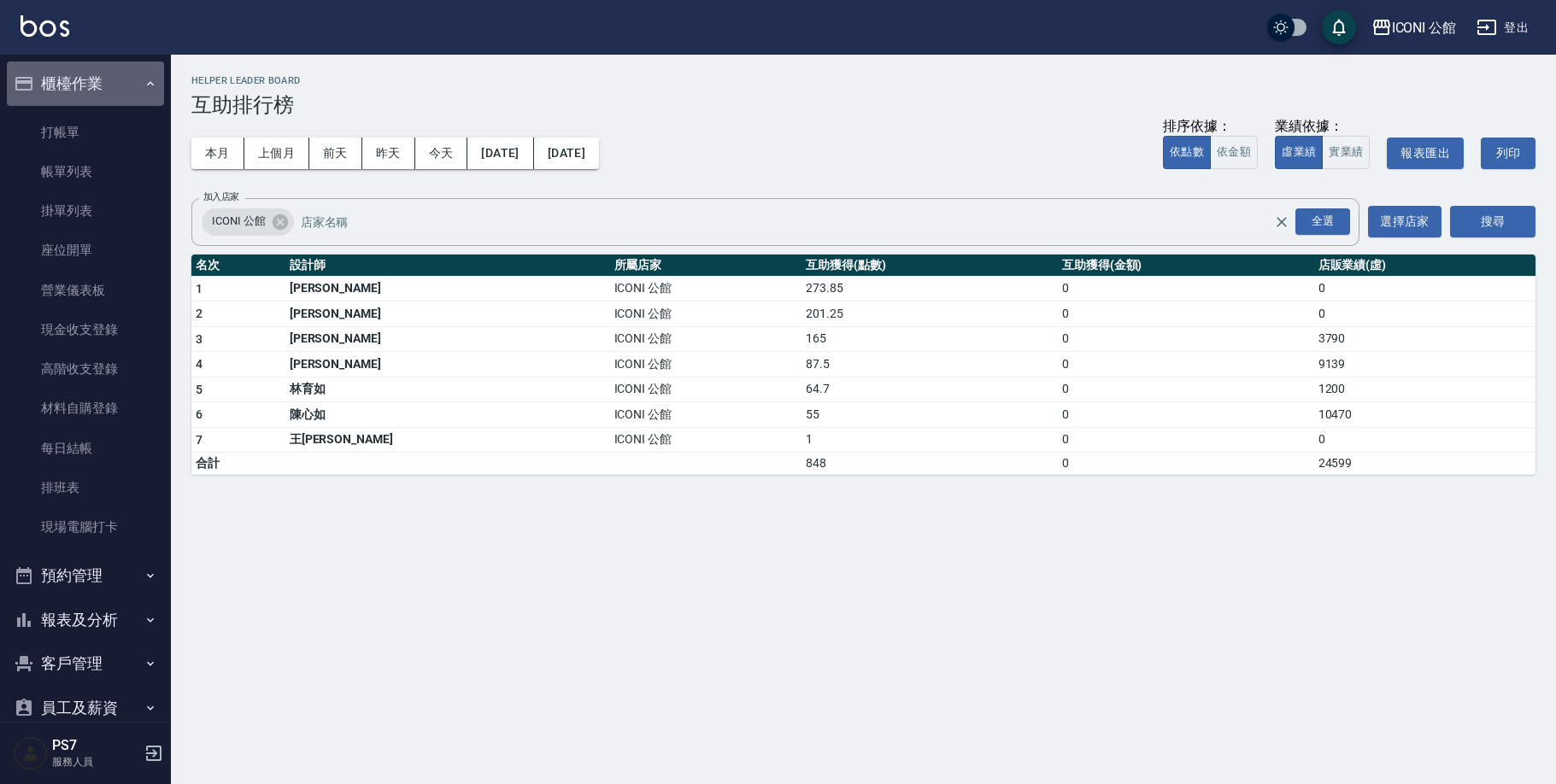
click at [94, 87] on button "櫃檯作業" at bounding box center [85, 84] width 158 height 44
